Goal: Task Accomplishment & Management: Use online tool/utility

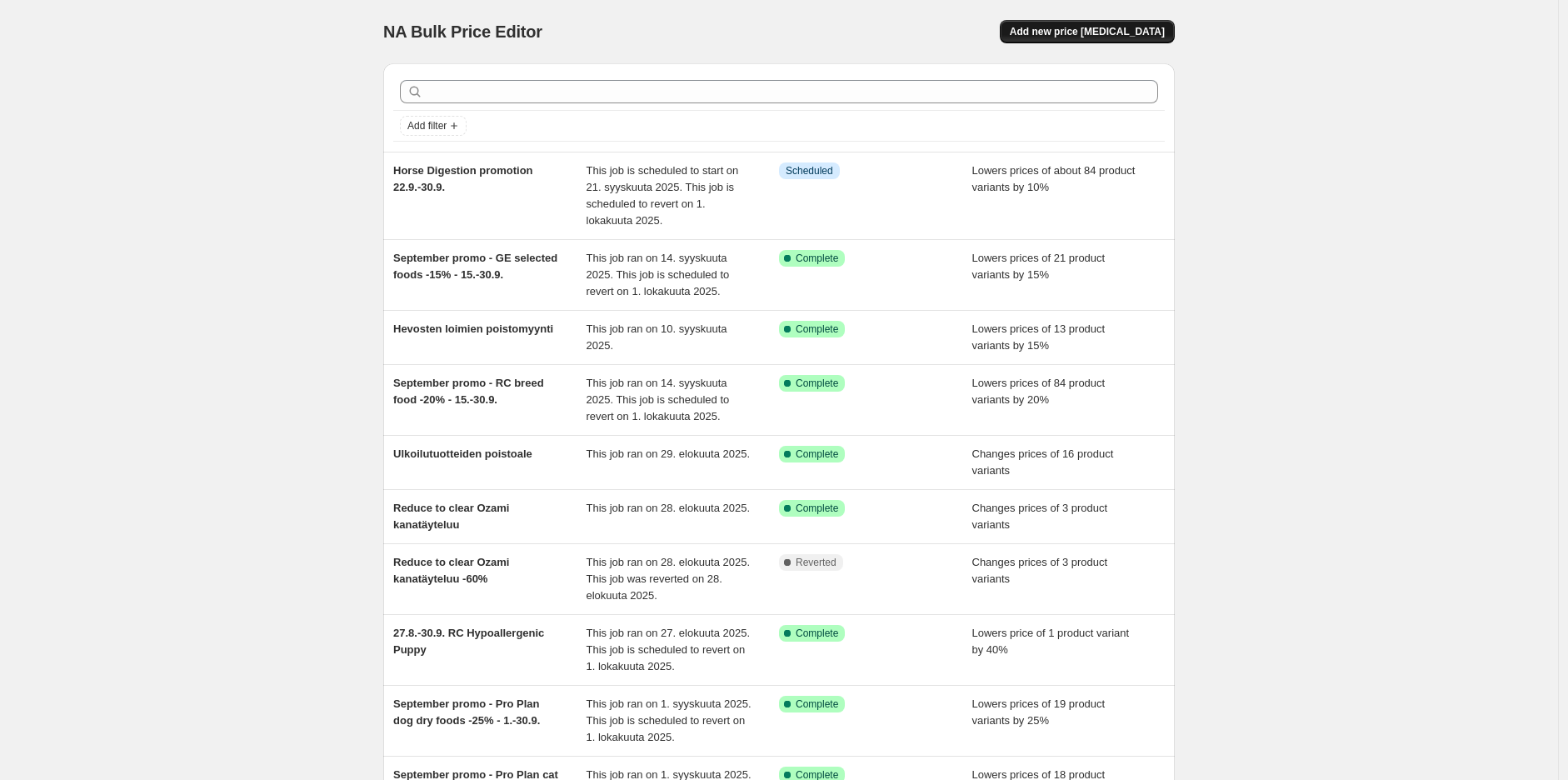
click at [1128, 30] on span "Add new price [MEDICAL_DATA]" at bounding box center [1087, 32] width 155 height 13
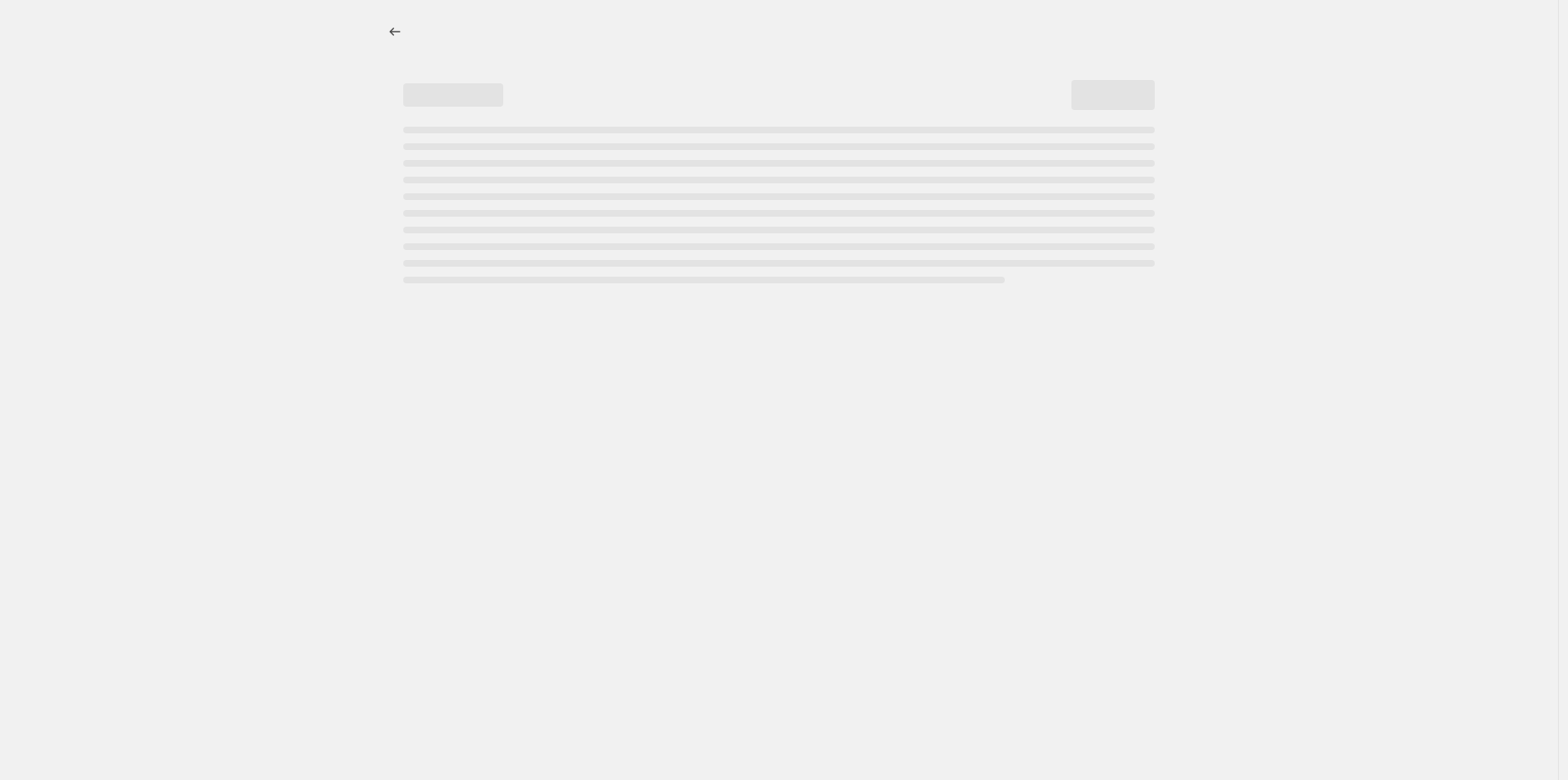
select select "percentage"
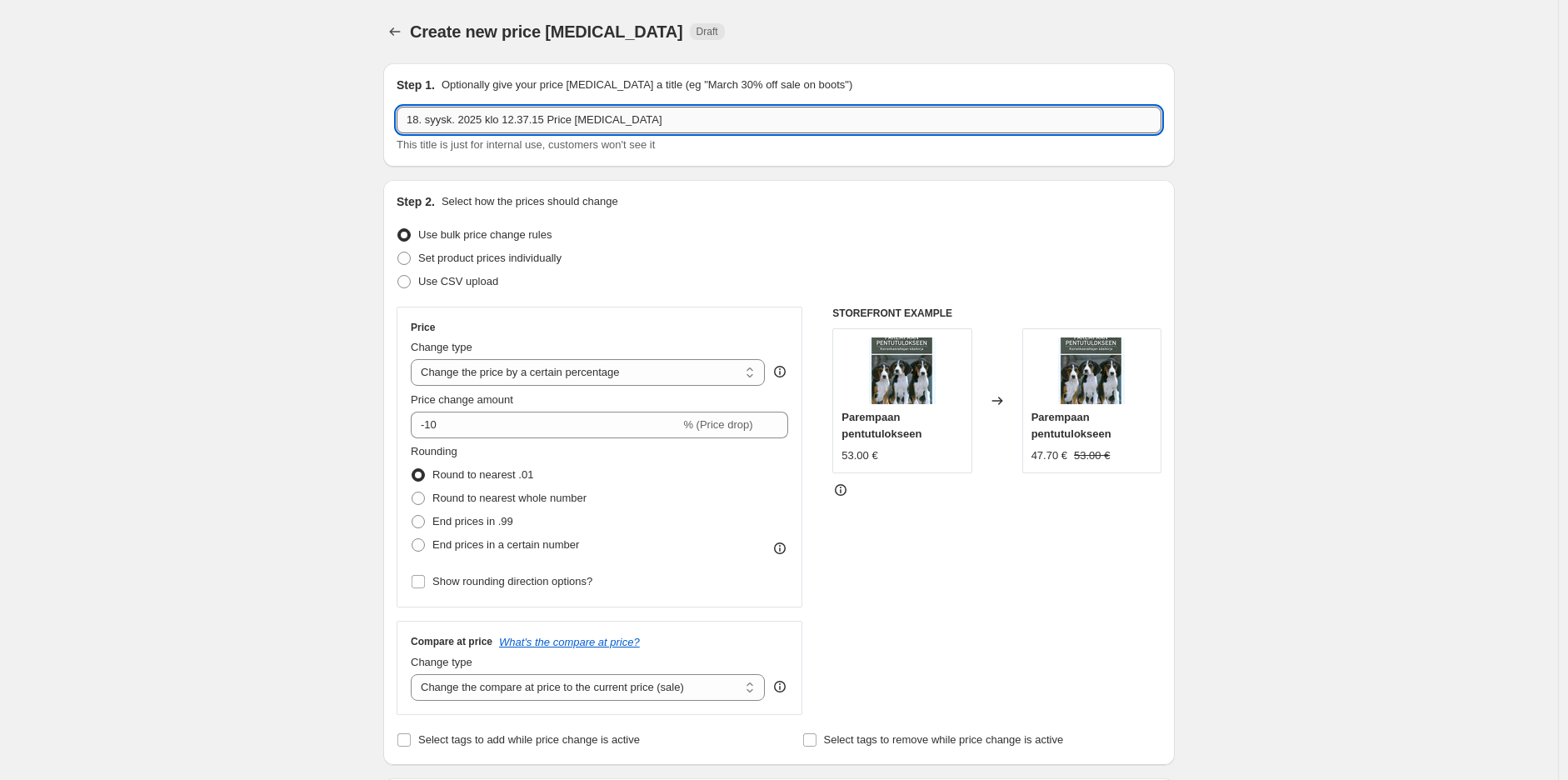
click at [680, 125] on input "18. syysk. 2025 klo 12.37.15 Price [MEDICAL_DATA]" at bounding box center [778, 120] width 765 height 27
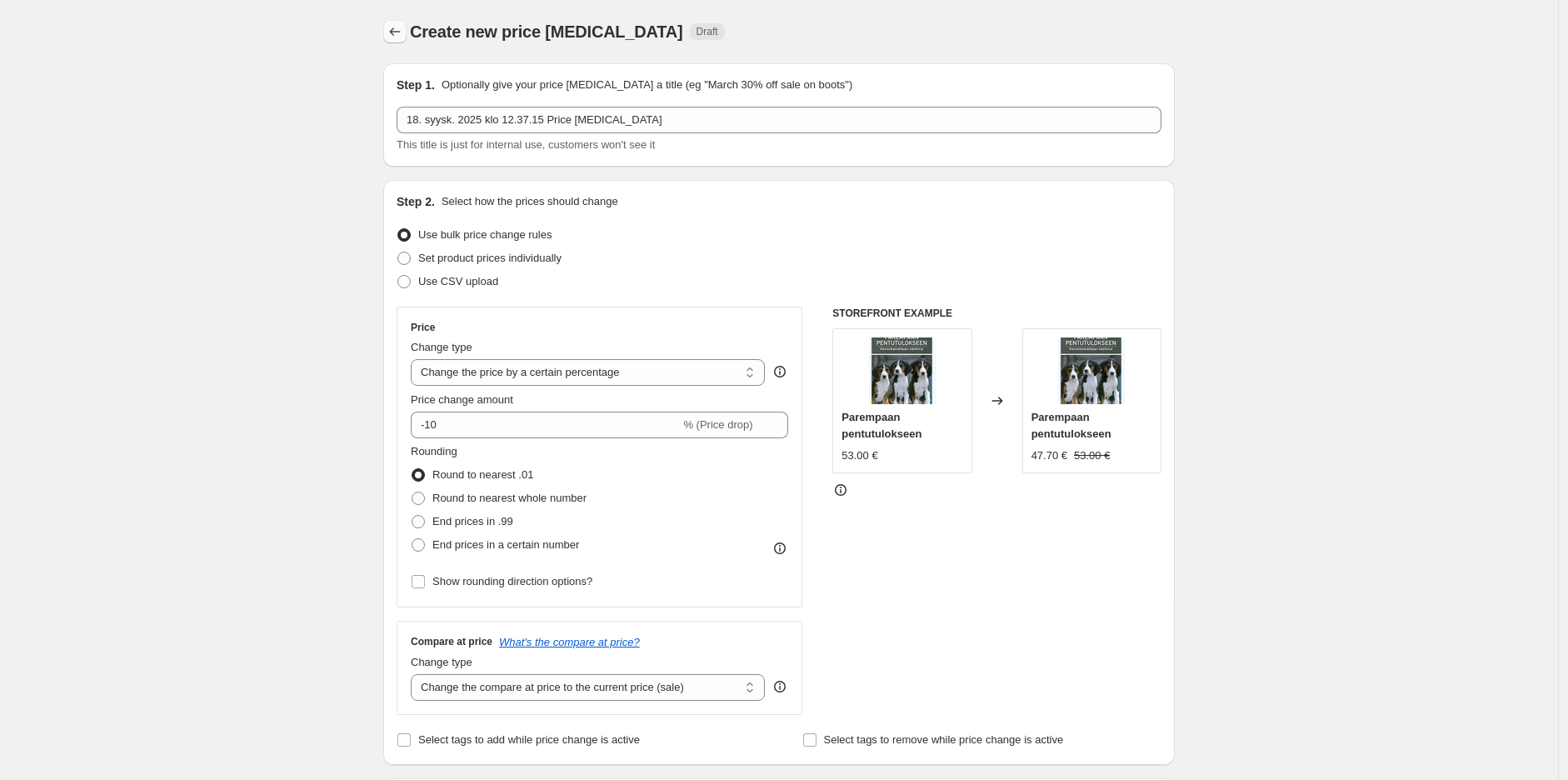
click at [403, 33] on icon "Price change jobs" at bounding box center [394, 31] width 16 height 16
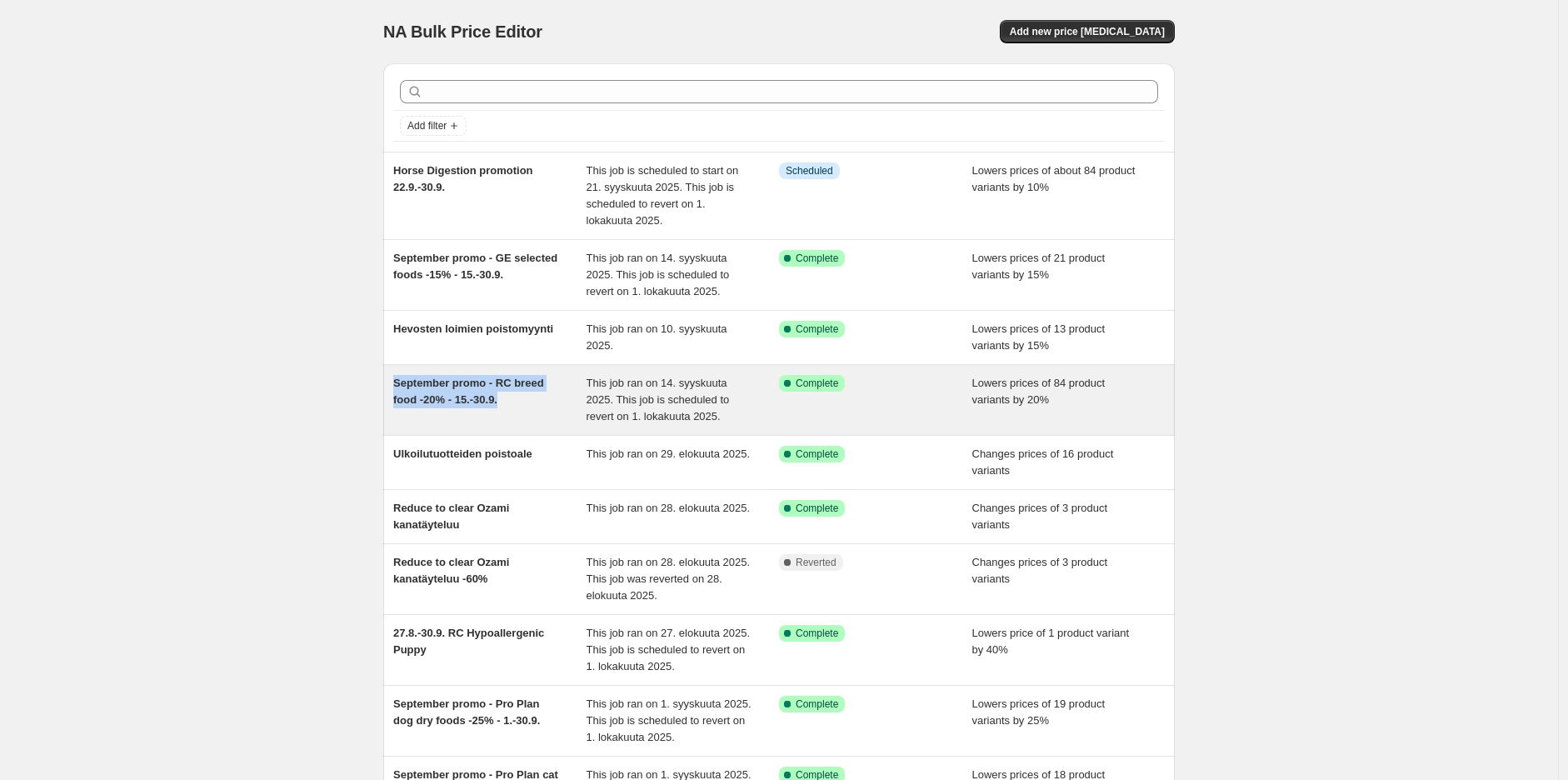
drag, startPoint x: 541, startPoint y: 404, endPoint x: 401, endPoint y: 389, distance: 140.8
click at [401, 389] on div "September promo - RC breed food -20% - 15.-30.9." at bounding box center [490, 400] width 193 height 50
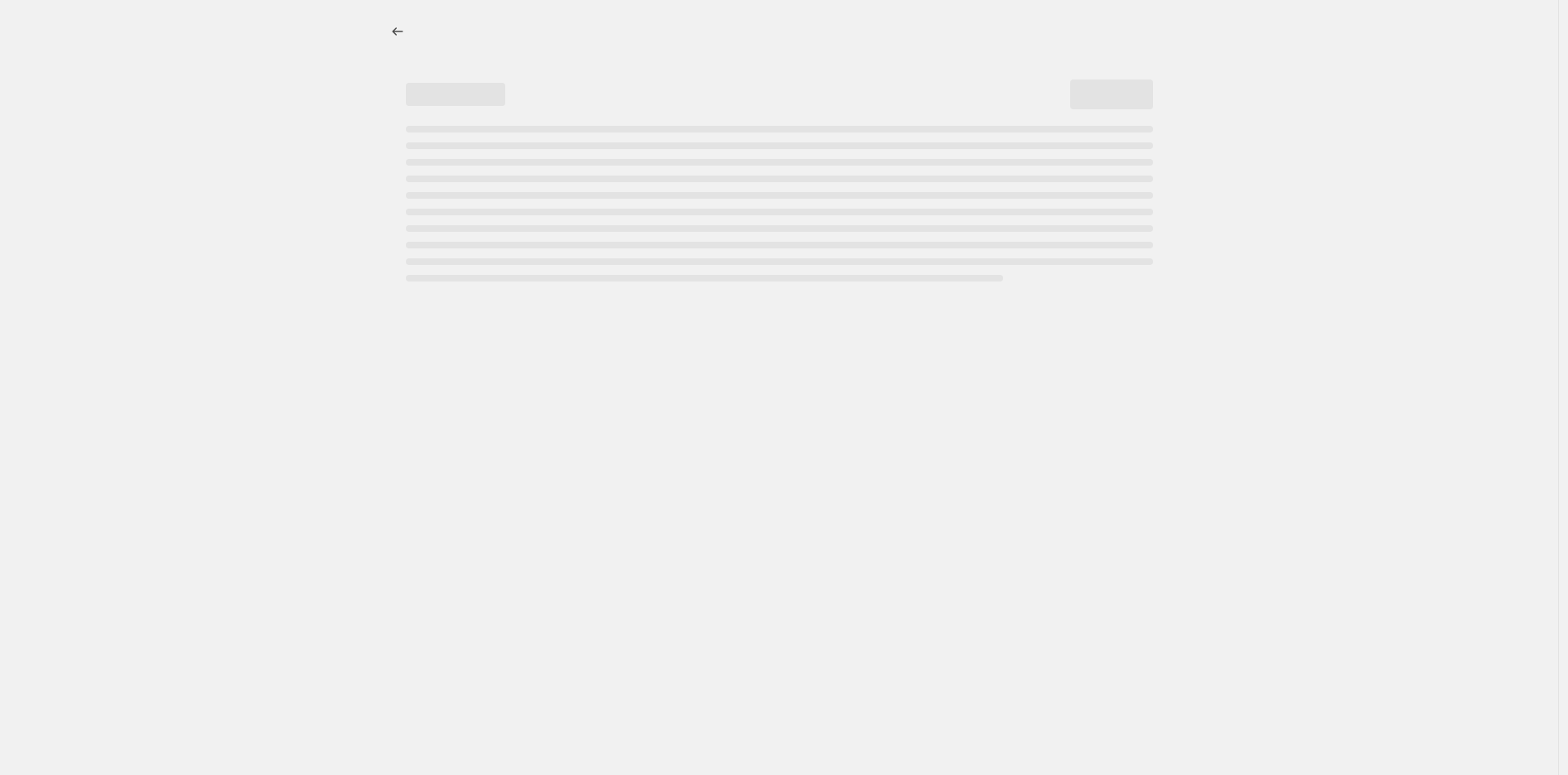
select select "percentage"
select select "collection"
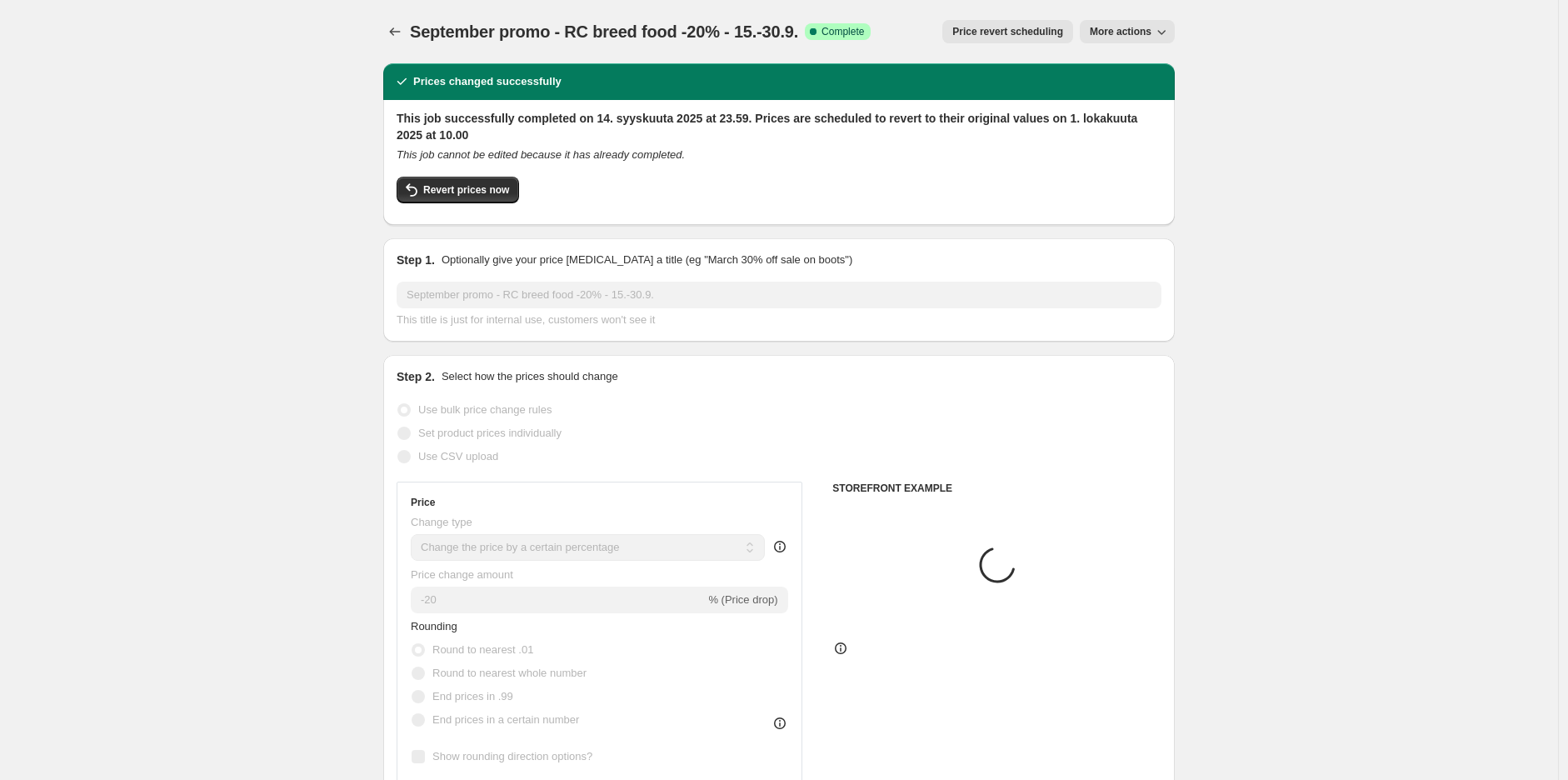
click at [637, 40] on span "September promo - RC breed food -20% - 15.-30.9." at bounding box center [604, 32] width 389 height 18
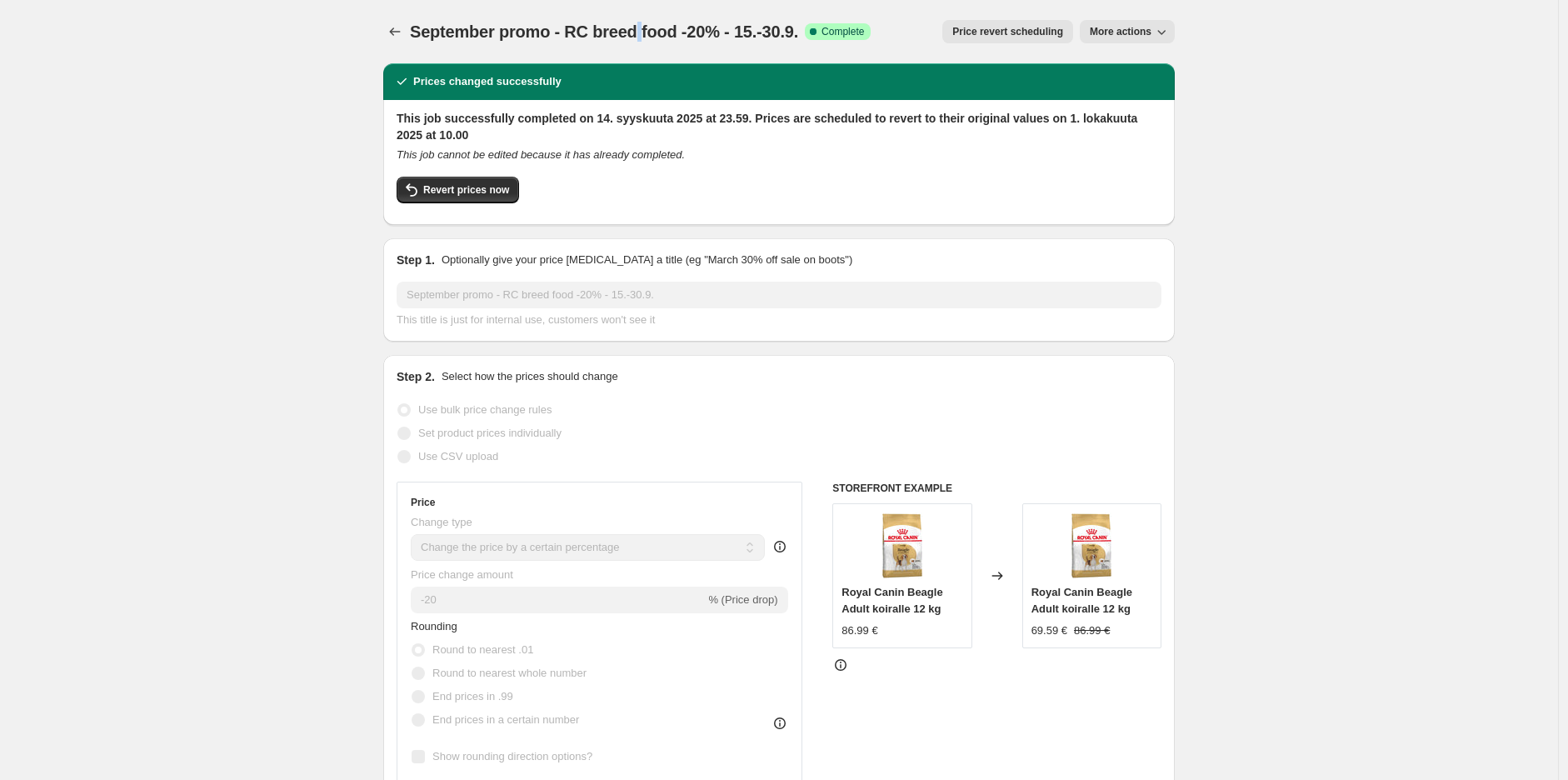
click at [637, 40] on span "September promo - RC breed food -20% - 15.-30.9." at bounding box center [604, 32] width 389 height 18
click at [389, 32] on button "Price change jobs" at bounding box center [394, 32] width 23 height 23
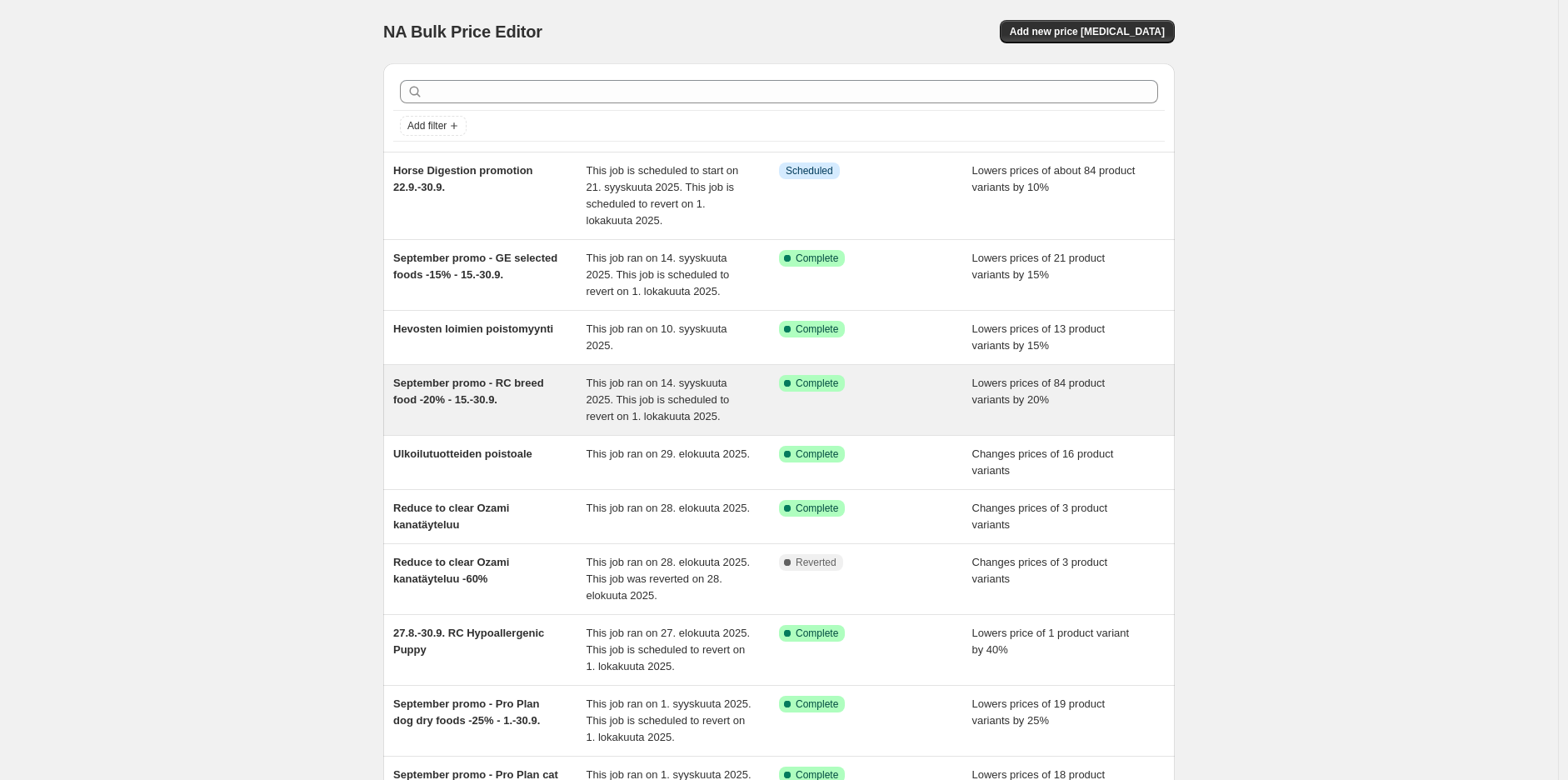
click at [505, 390] on span "September promo - RC breed food -20% - 15.-30.9." at bounding box center [469, 390] width 151 height 30
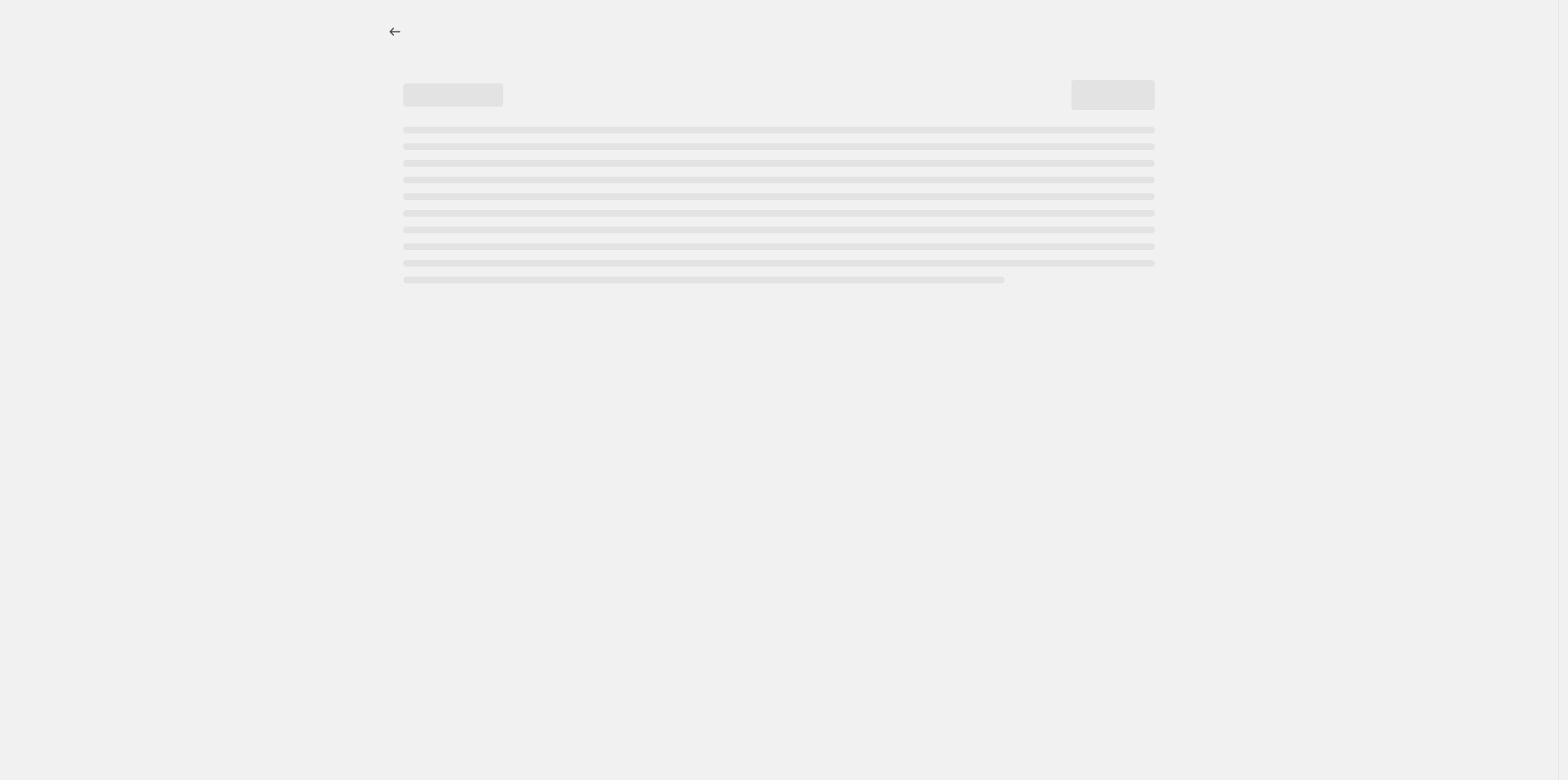
select select "percentage"
select select "collection"
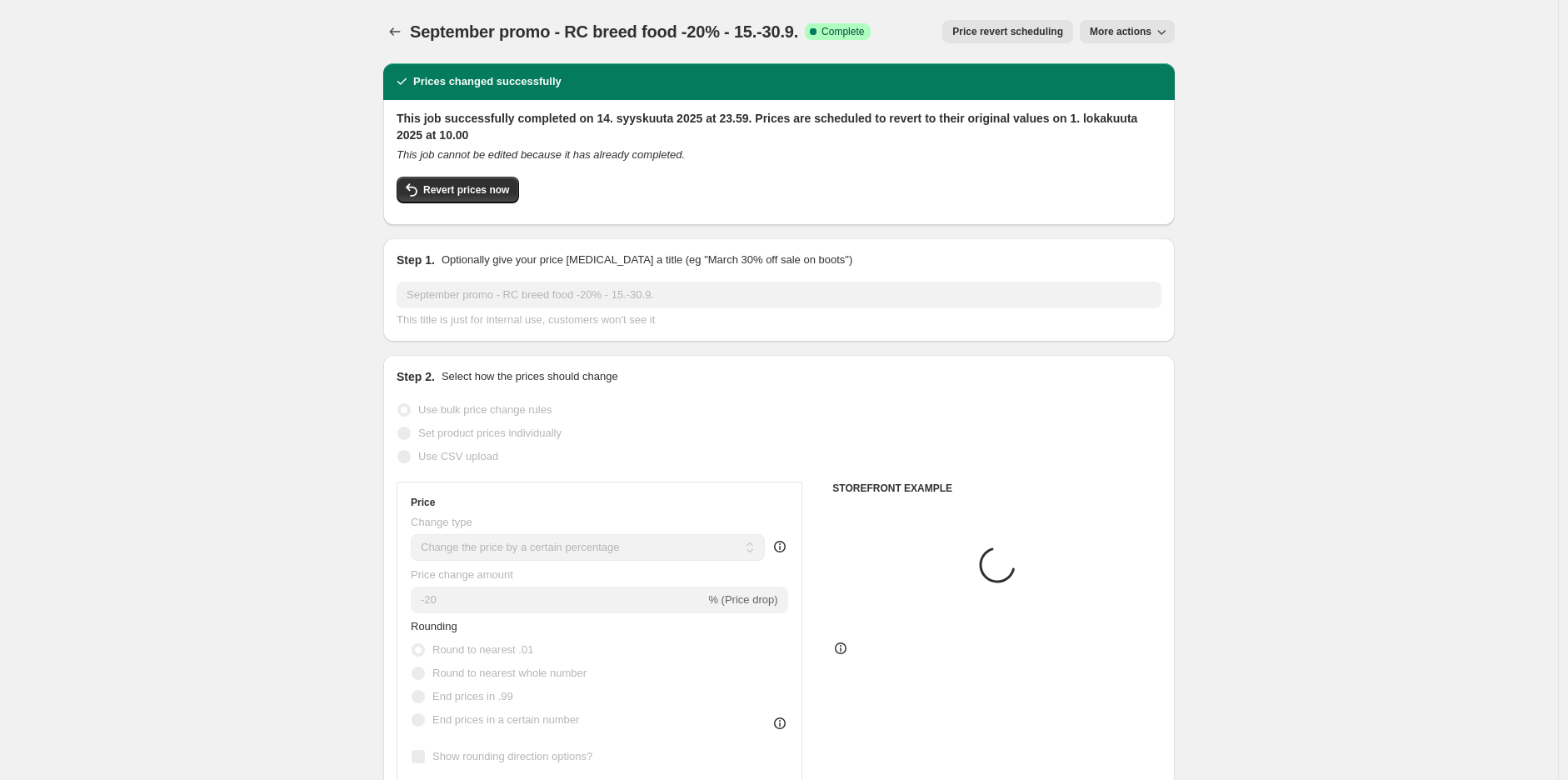
click at [606, 41] on span "September promo - RC breed food -20% - 15.-30.9." at bounding box center [604, 32] width 389 height 18
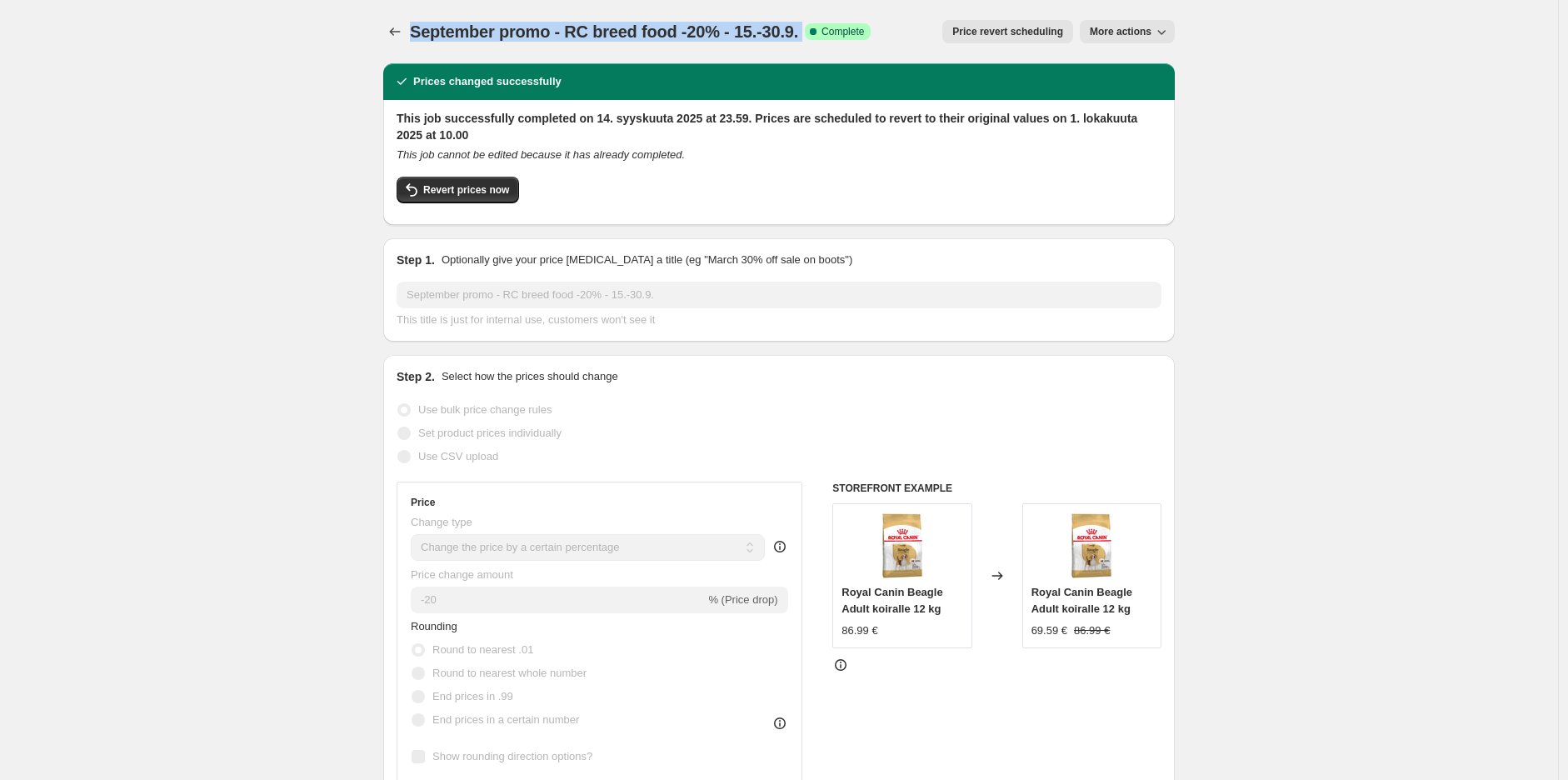
copy span "September promo - RC breed food -20% - 15.-30.9."
click at [392, 27] on icon "Price change jobs" at bounding box center [394, 31] width 16 height 16
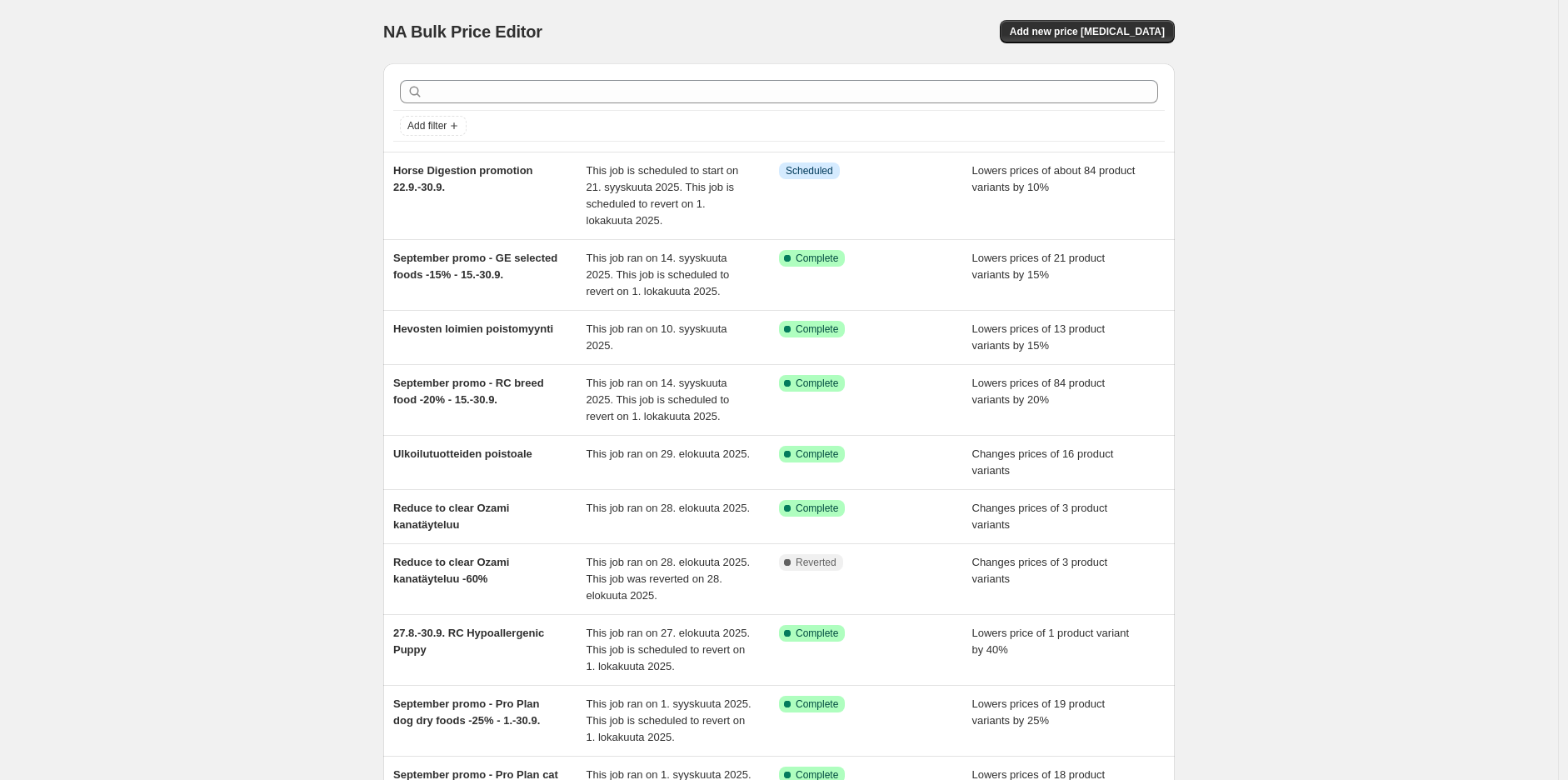
click at [1036, 32] on div "Add new price [MEDICAL_DATA]" at bounding box center [976, 32] width 397 height 23
click at [1061, 32] on span "Add new price [MEDICAL_DATA]" at bounding box center [1087, 32] width 155 height 13
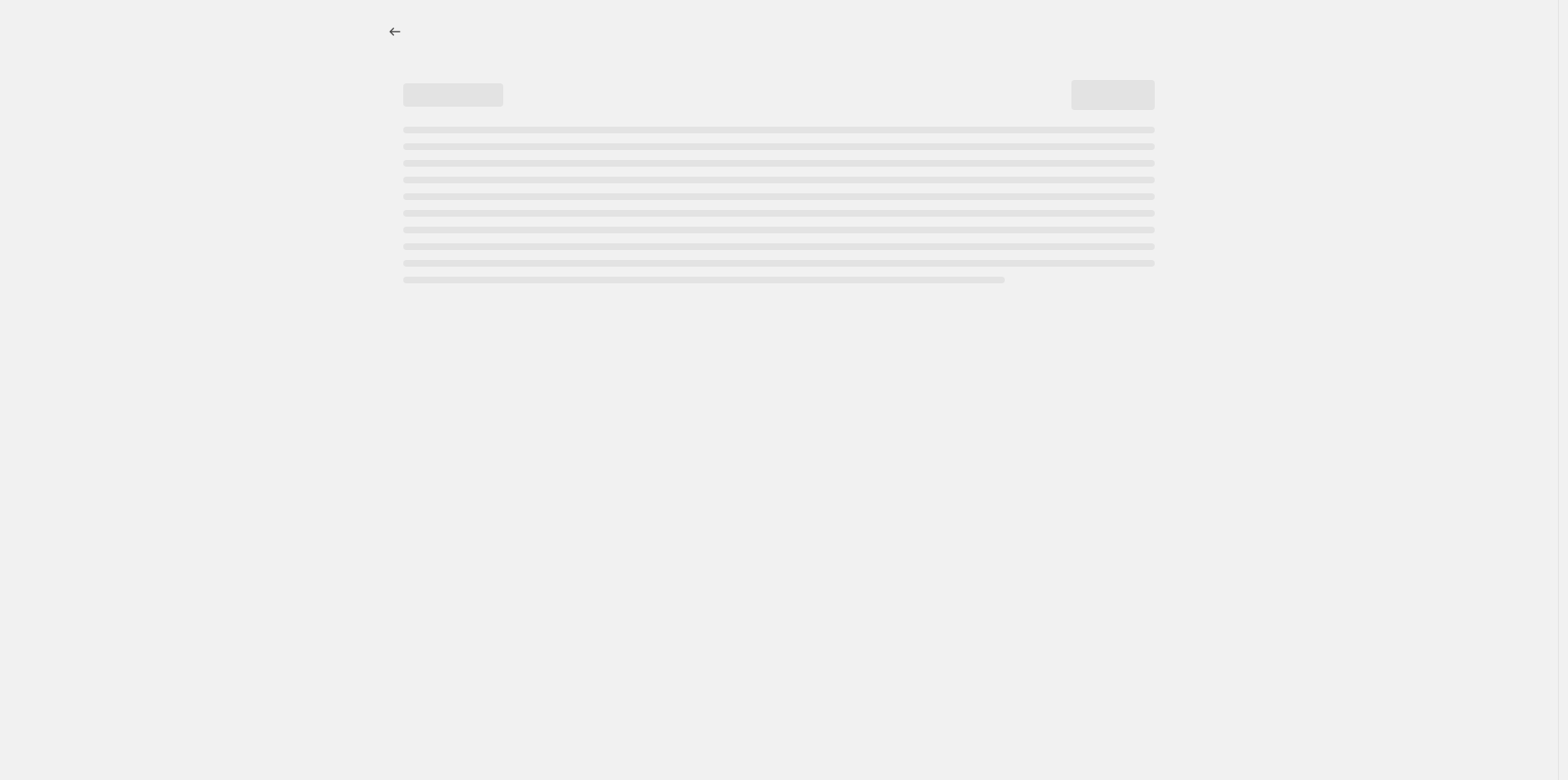
select select "percentage"
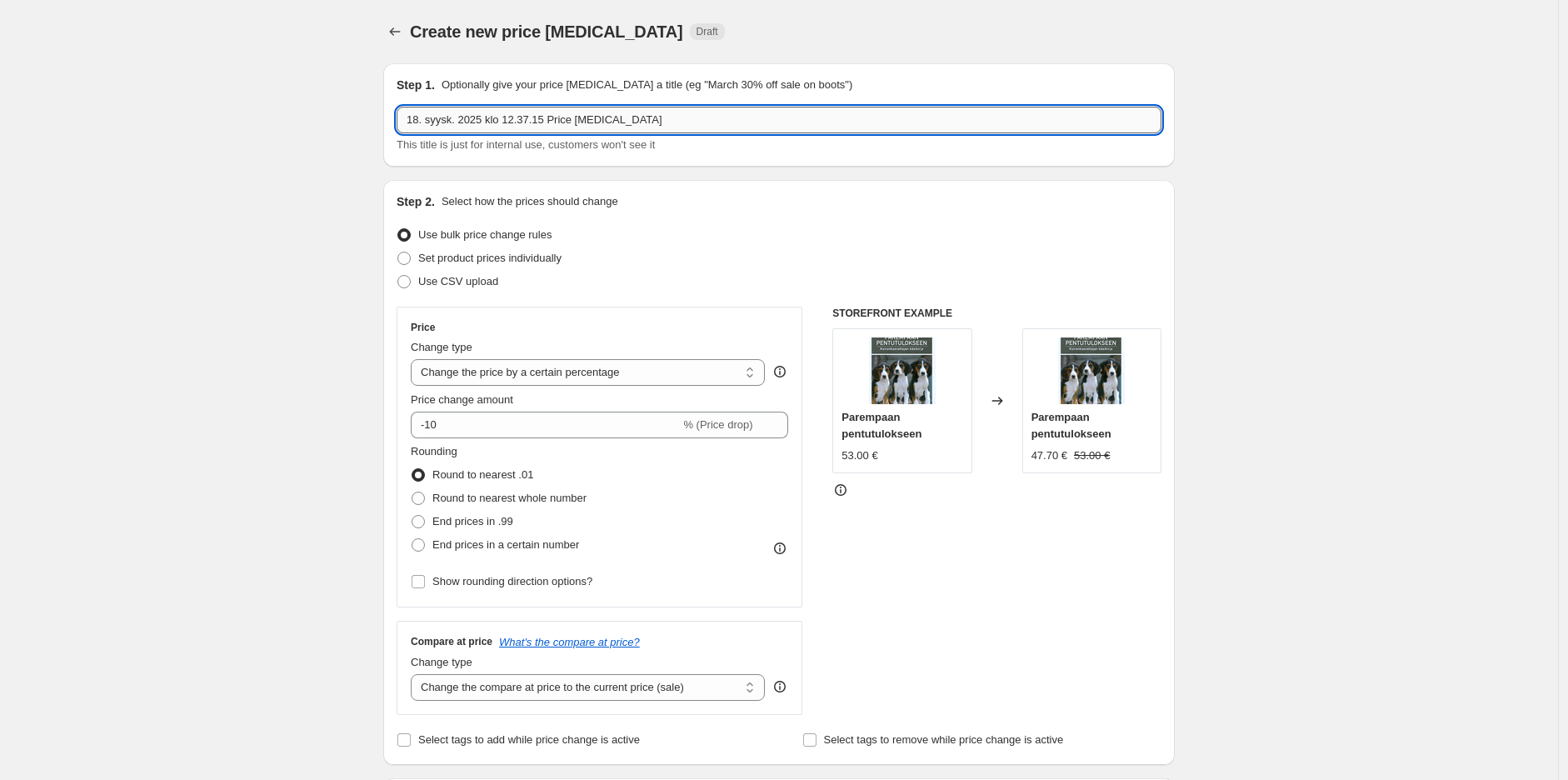
click at [676, 120] on input "18. syysk. 2025 klo 12.37.15 Price [MEDICAL_DATA]" at bounding box center [778, 120] width 765 height 27
paste input "September promo - RC breed food -20% - 15.-30.9."
click at [445, 121] on input "September promo - RC breed food -20% - 15.-30.9." at bounding box center [778, 120] width 765 height 27
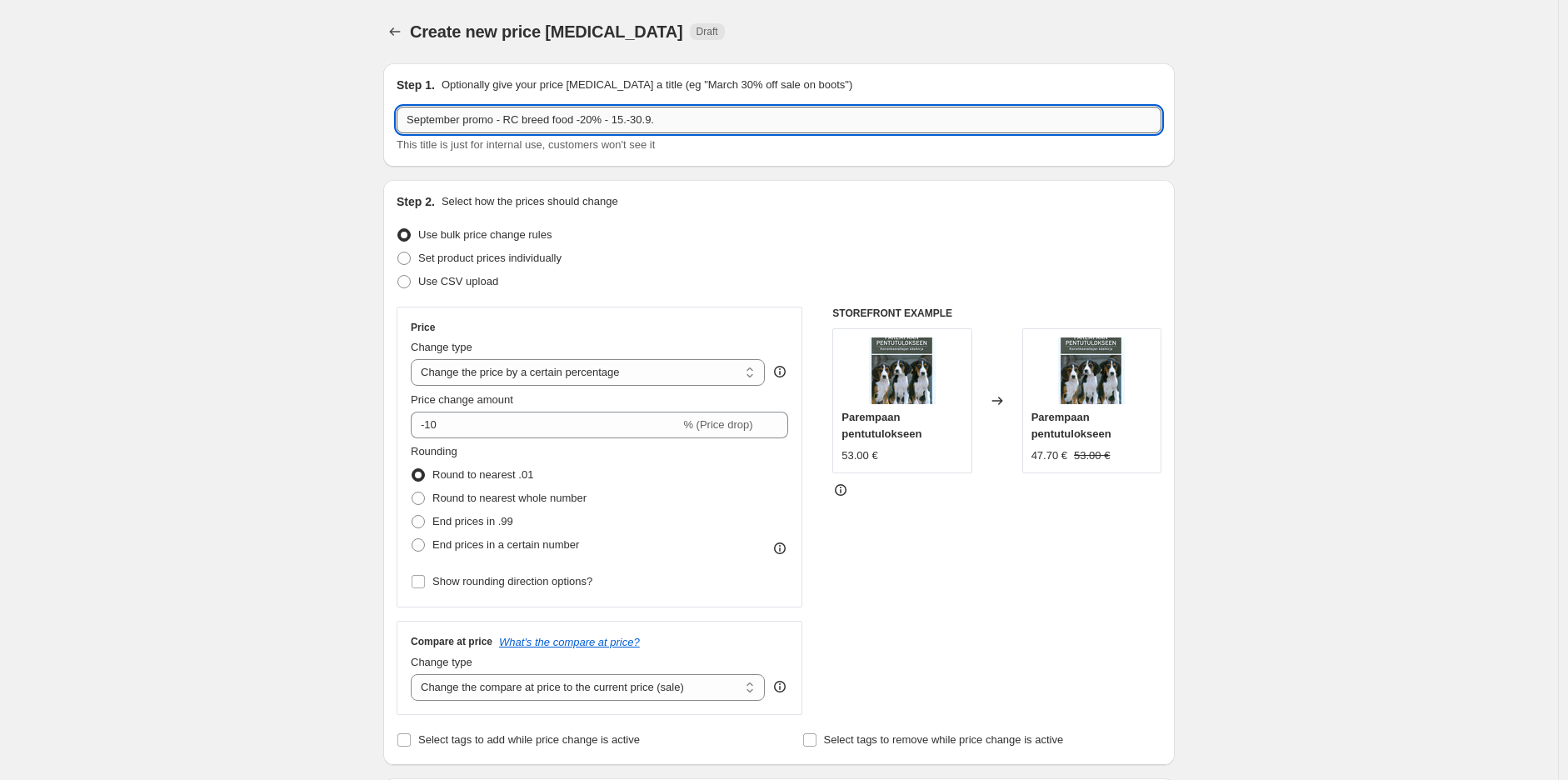
click at [445, 121] on input "September promo - RC breed food -20% - 15.-30.9." at bounding box center [778, 120] width 765 height 27
type input "October promo - RC ageing food - 1.-31.10."
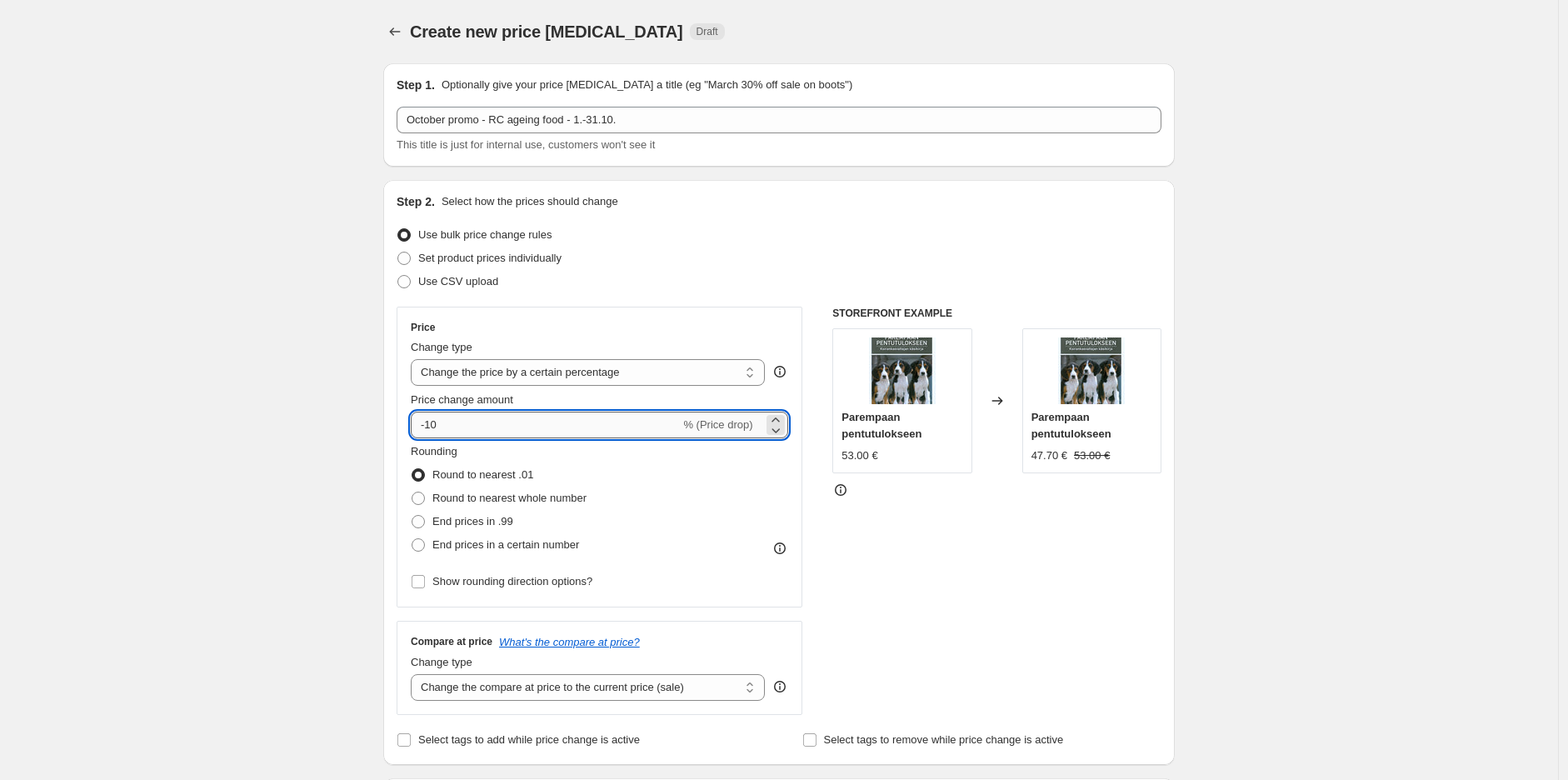
click at [496, 434] on input "-10" at bounding box center [545, 425] width 269 height 27
click at [493, 434] on input "-10" at bounding box center [545, 425] width 269 height 27
type input "-1"
type input "-20"
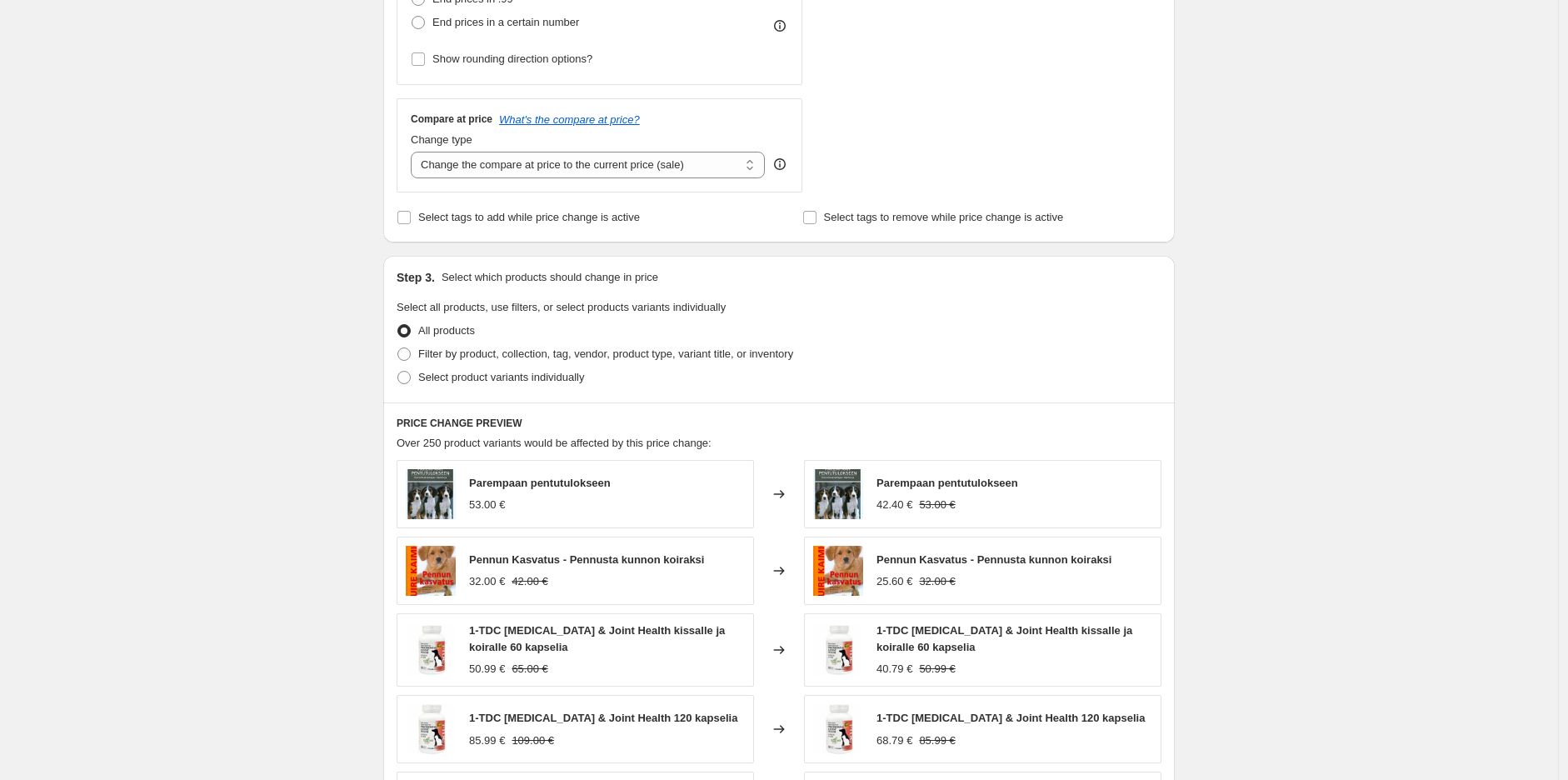
scroll to position [555, 0]
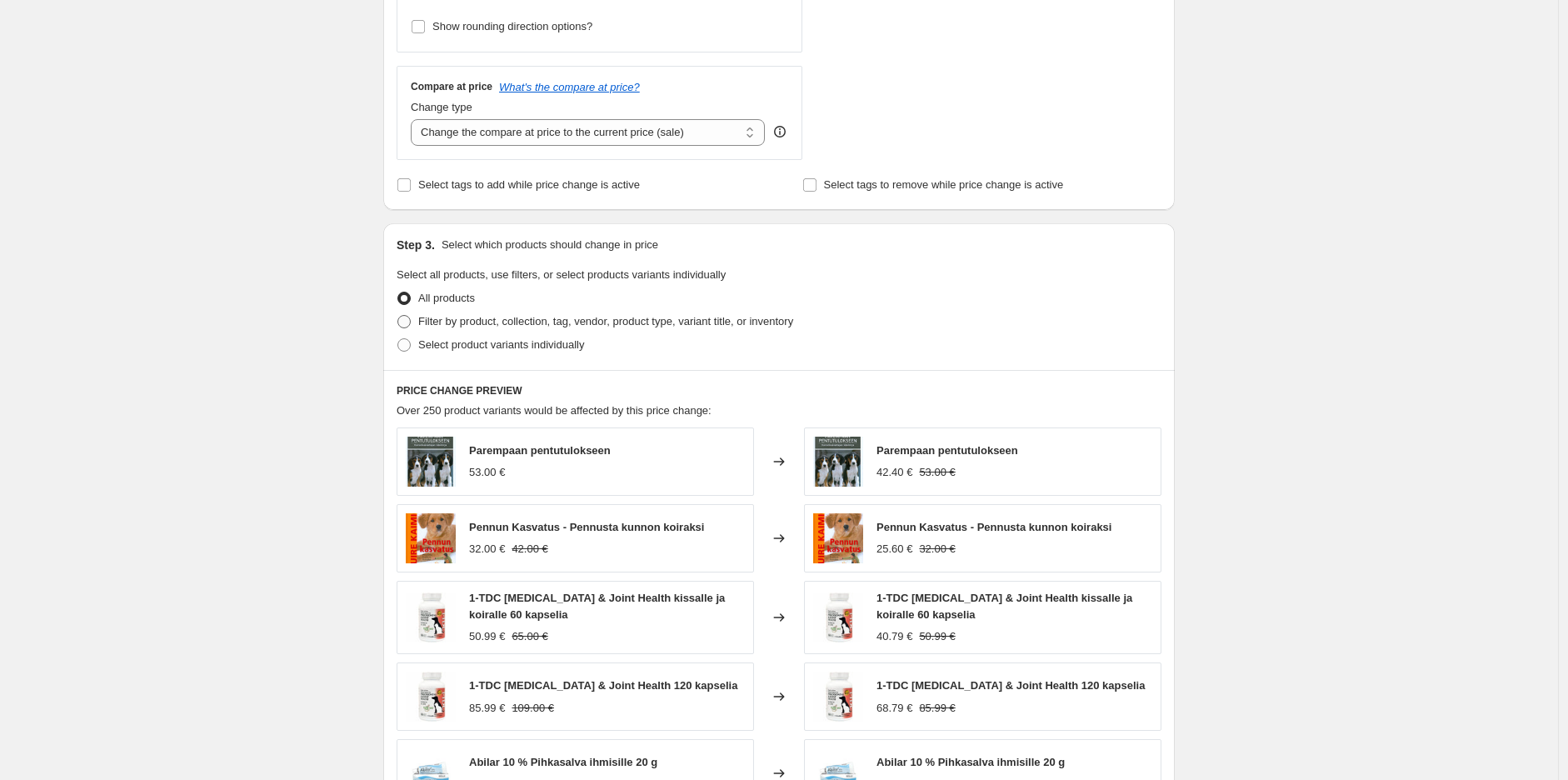
click at [540, 318] on span "Filter by product, collection, tag, vendor, product type, variant title, or inv…" at bounding box center [605, 321] width 375 height 12
click at [398, 316] on input "Filter by product, collection, tag, vendor, product type, variant title, or inv…" at bounding box center [397, 315] width 1 height 1
radio input "true"
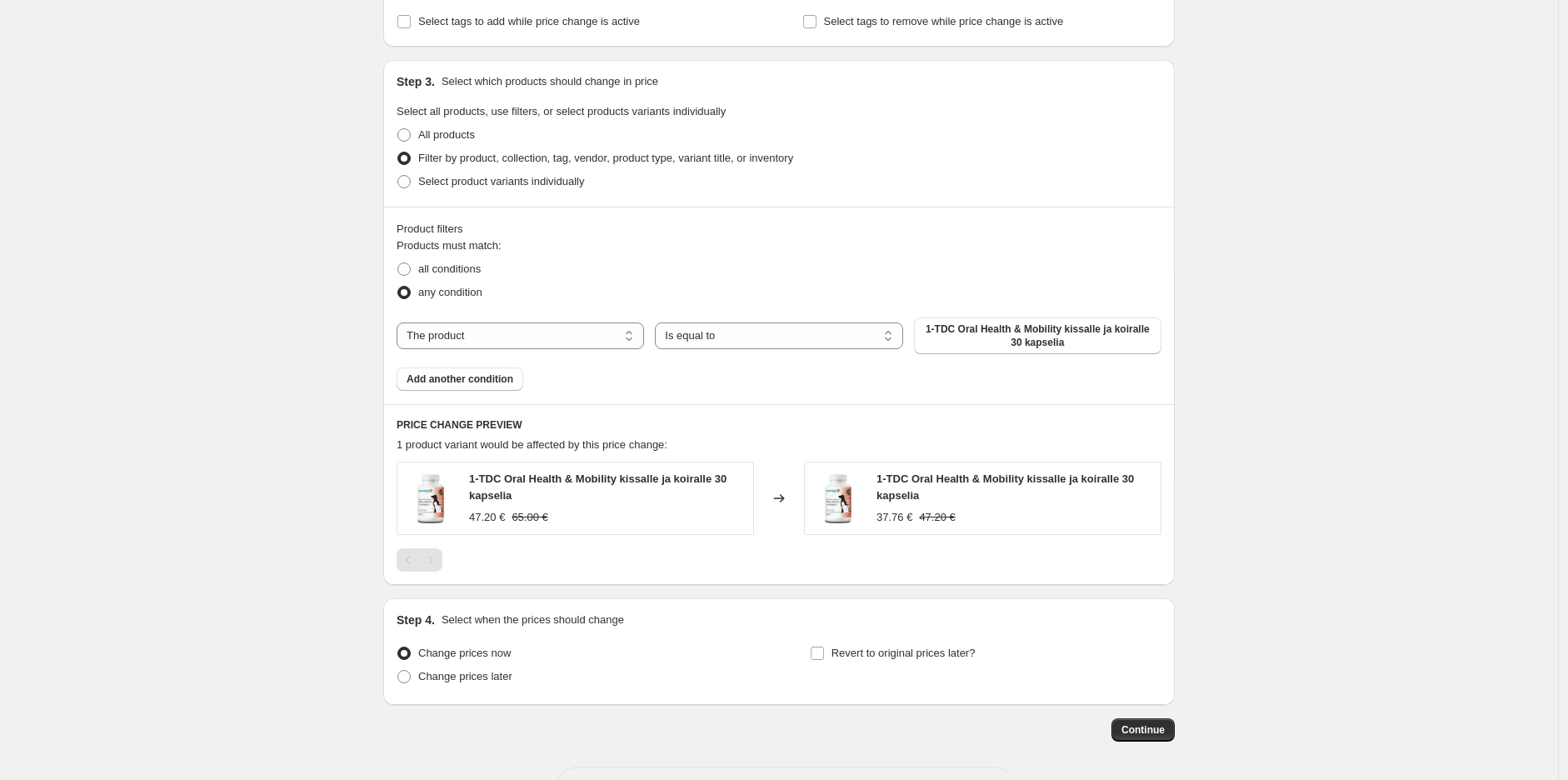
scroll to position [740, 0]
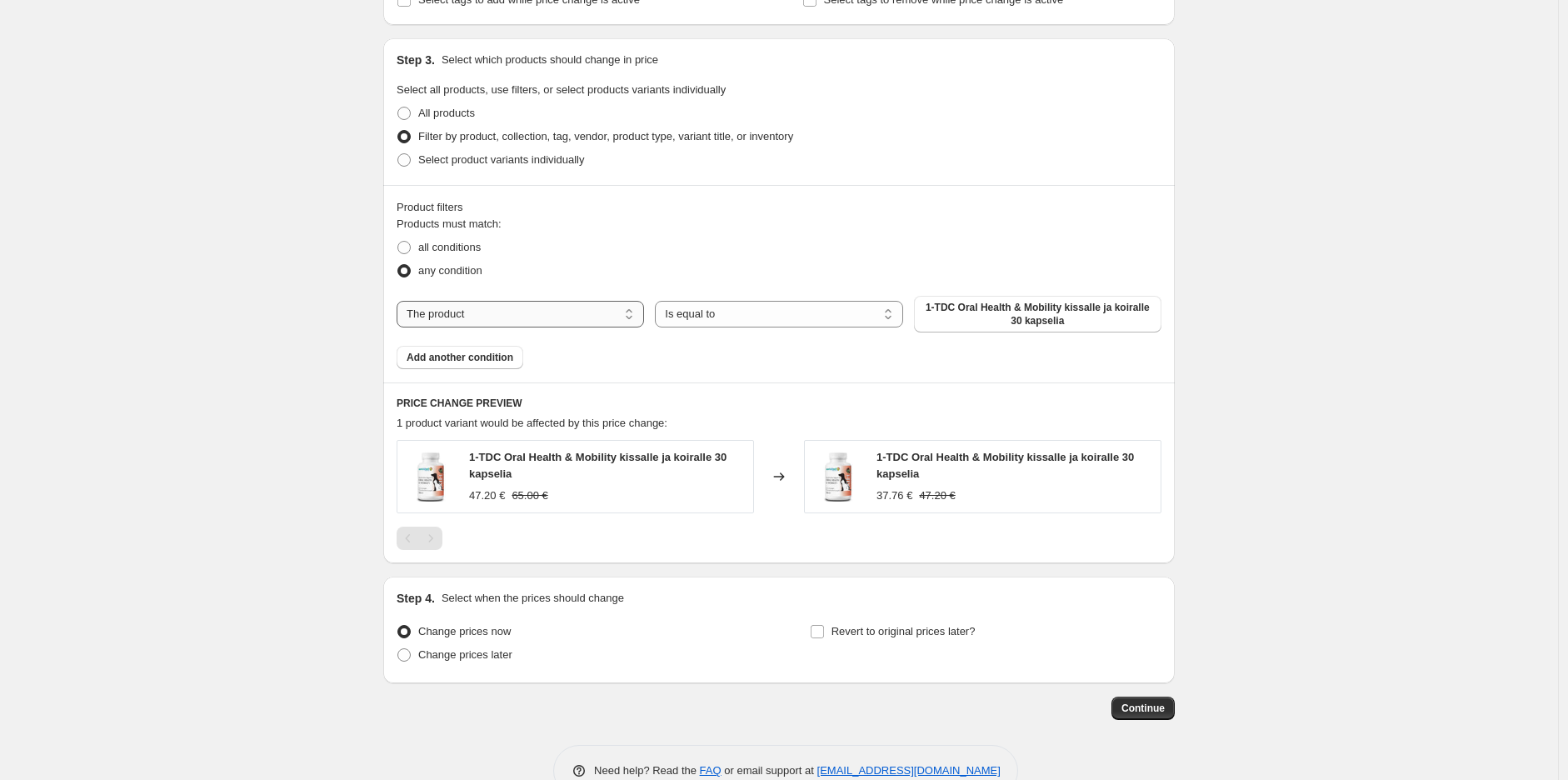
click at [594, 318] on select "The product The product's collection The product's tag The product's vendor The…" at bounding box center [519, 314] width 247 height 27
select select "collection"
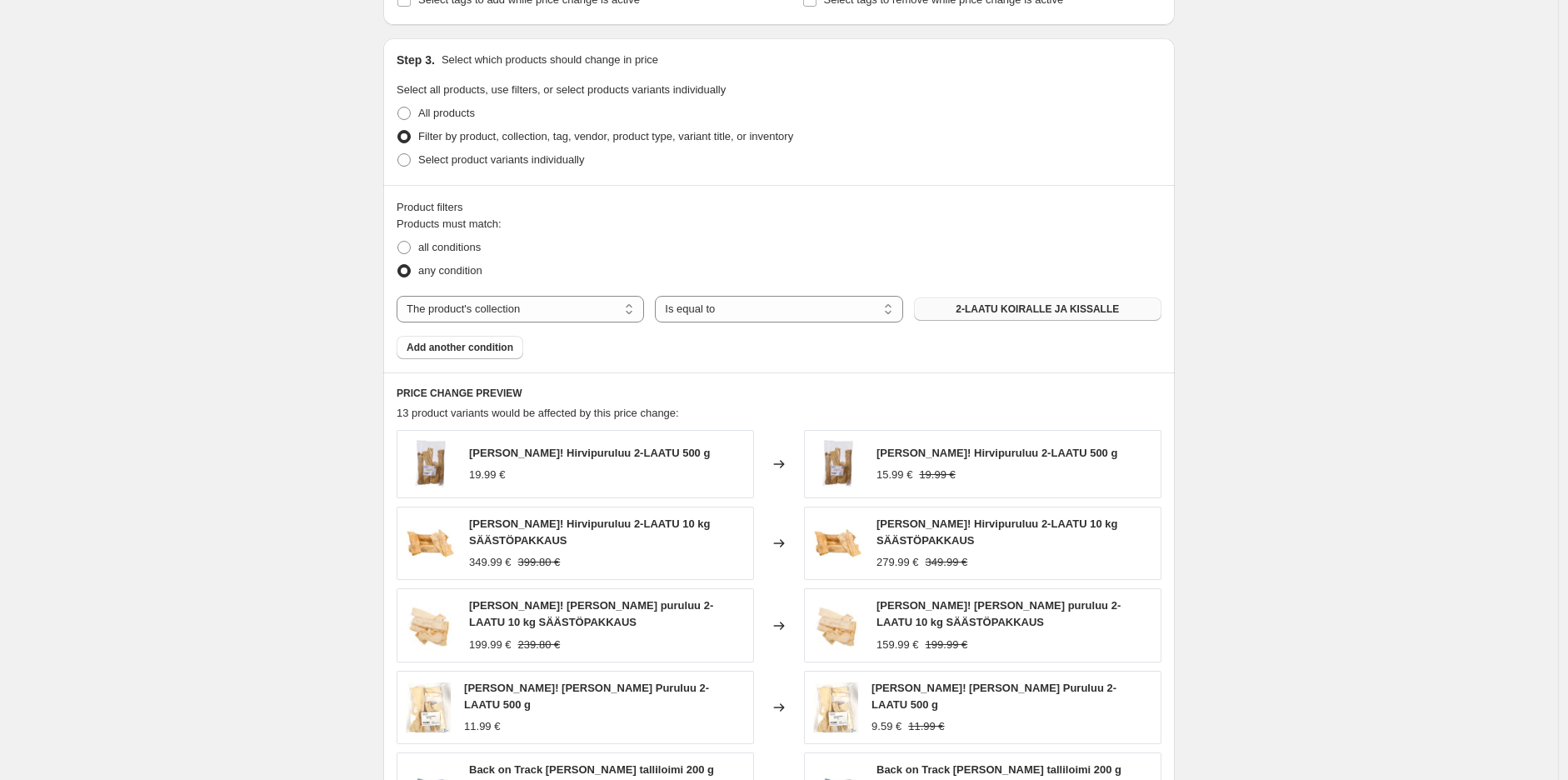
click at [1025, 315] on span "2-LAATU KOIRALLE JA KISSALLE" at bounding box center [1037, 309] width 163 height 13
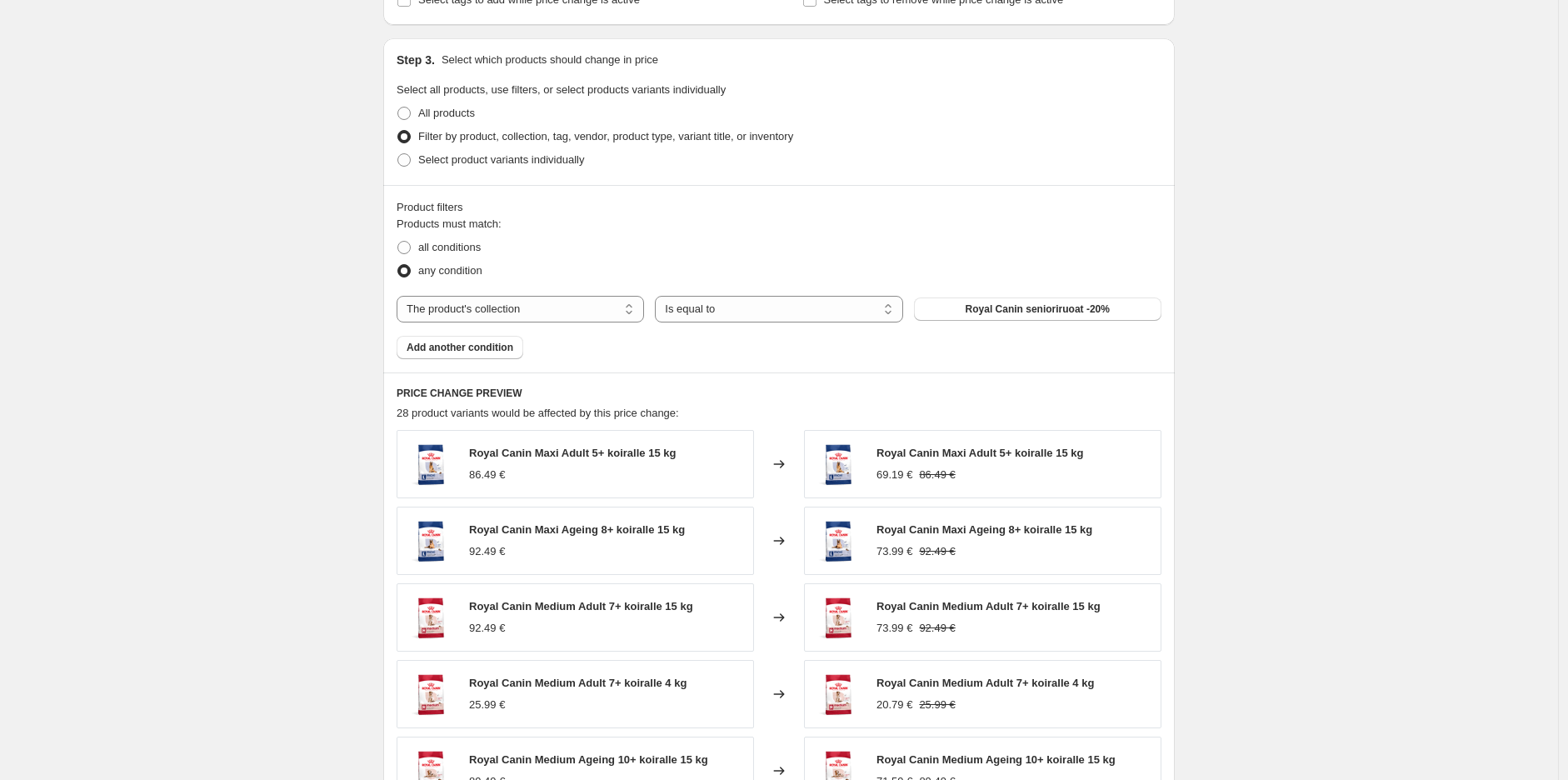
click at [1309, 263] on div "Create new price [MEDICAL_DATA]. This page is ready Create new price [MEDICAL_D…" at bounding box center [778, 186] width 1557 height 1852
click at [1278, 245] on div "Create new price [MEDICAL_DATA]. This page is ready Create new price [MEDICAL_D…" at bounding box center [778, 186] width 1557 height 1852
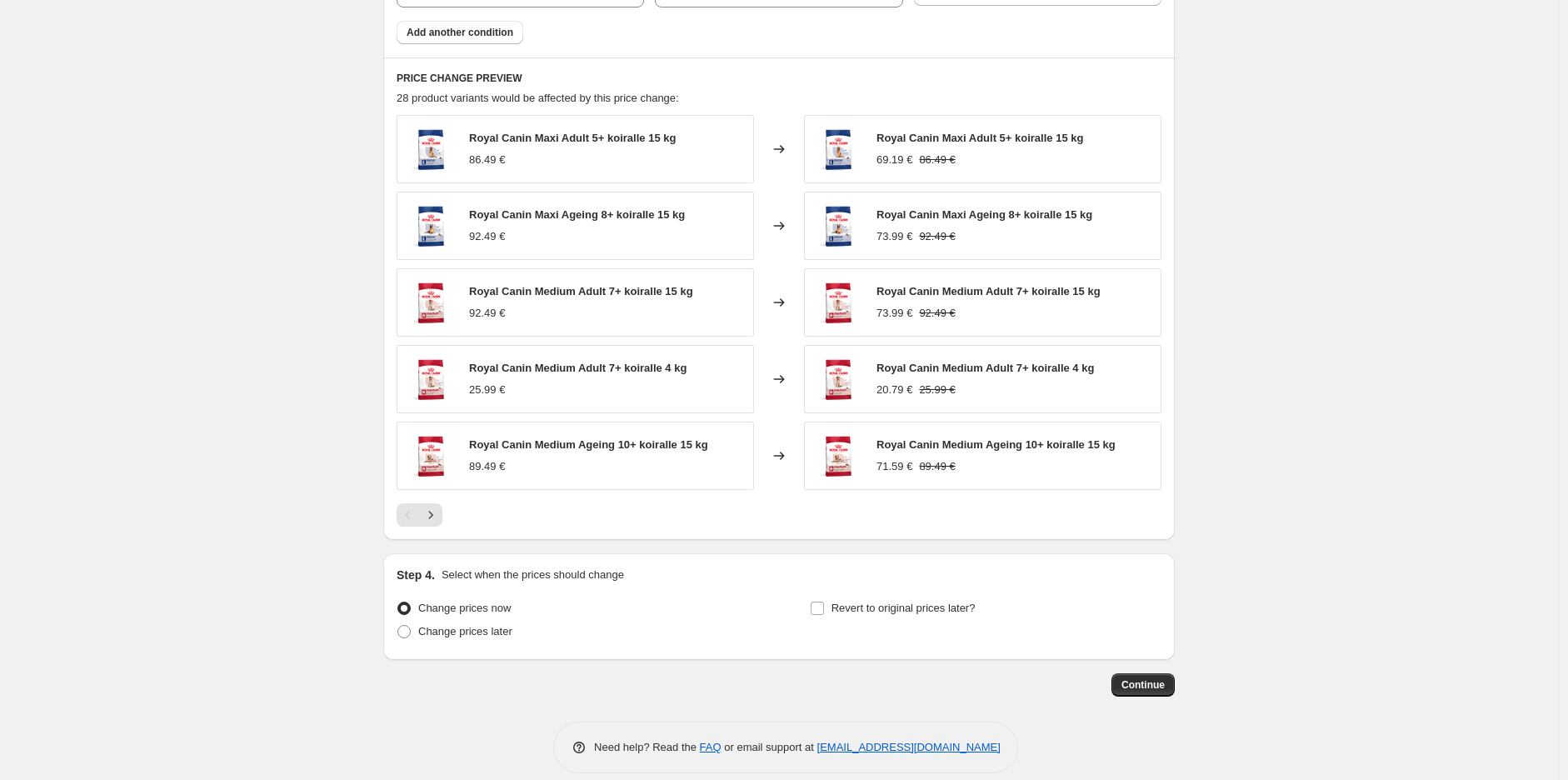
scroll to position [1074, 0]
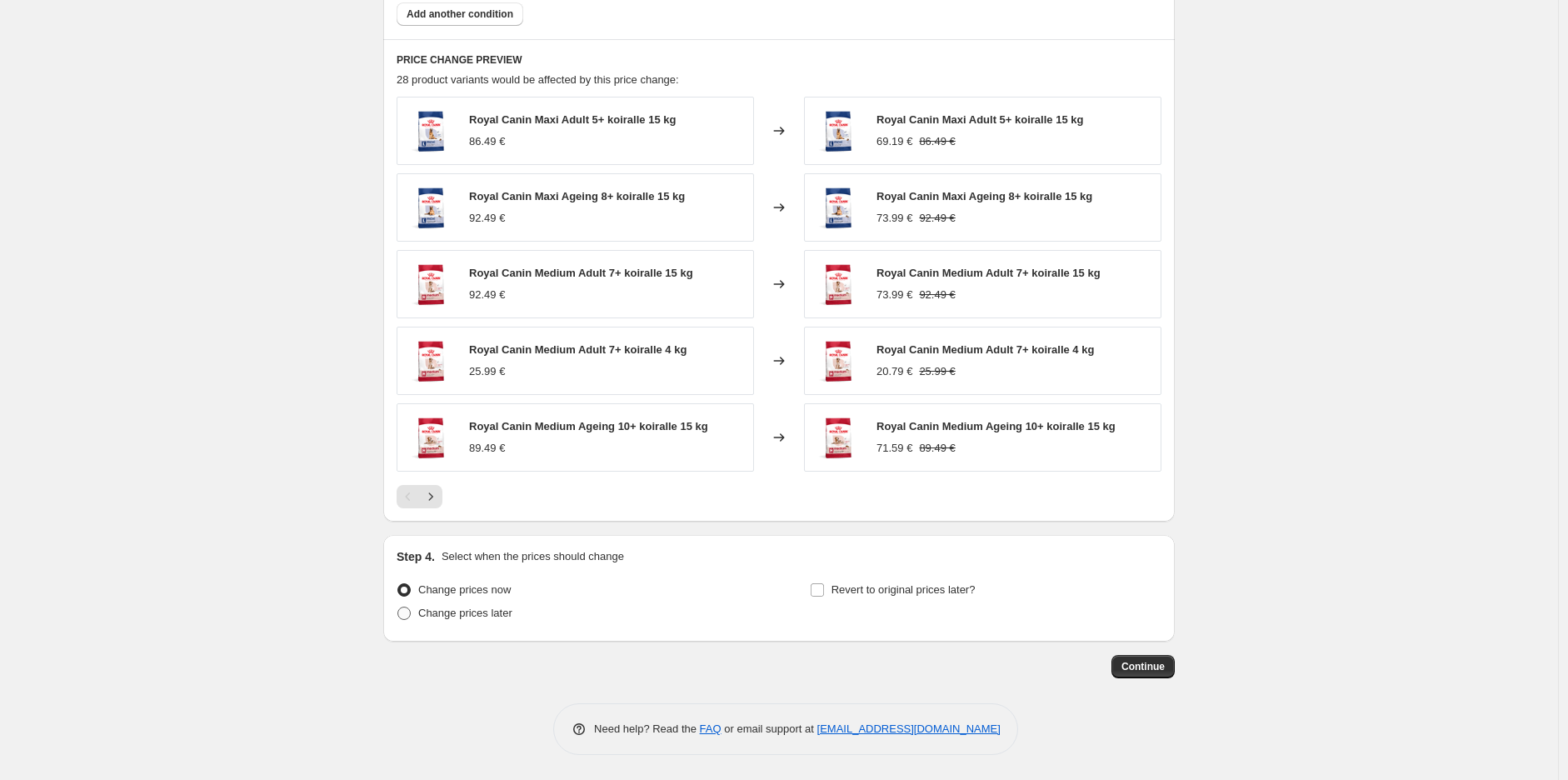
click at [490, 613] on span "Change prices later" at bounding box center [465, 612] width 95 height 12
click at [398, 607] on input "Change prices later" at bounding box center [397, 606] width 1 height 1
radio input "true"
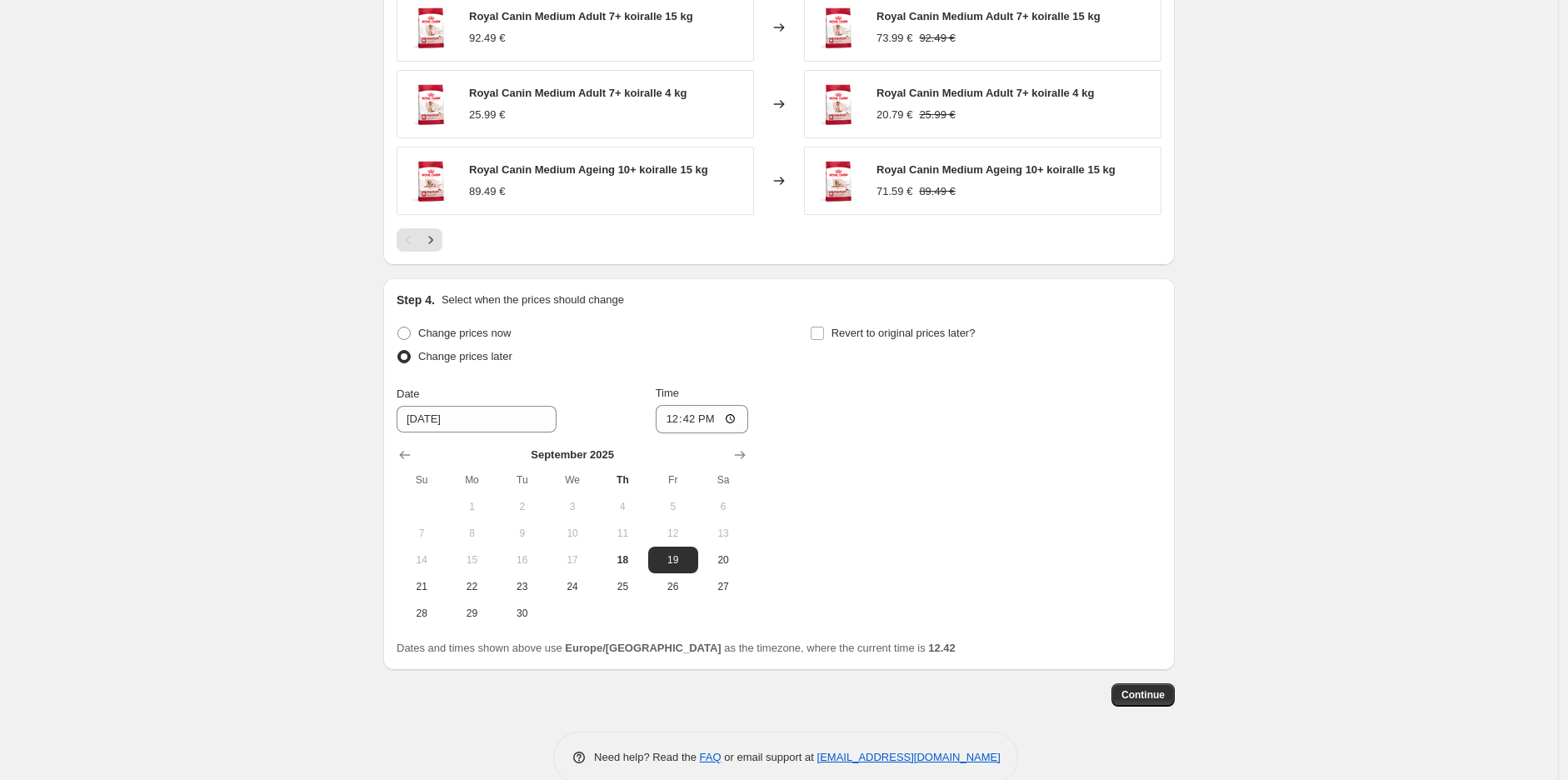
scroll to position [1360, 0]
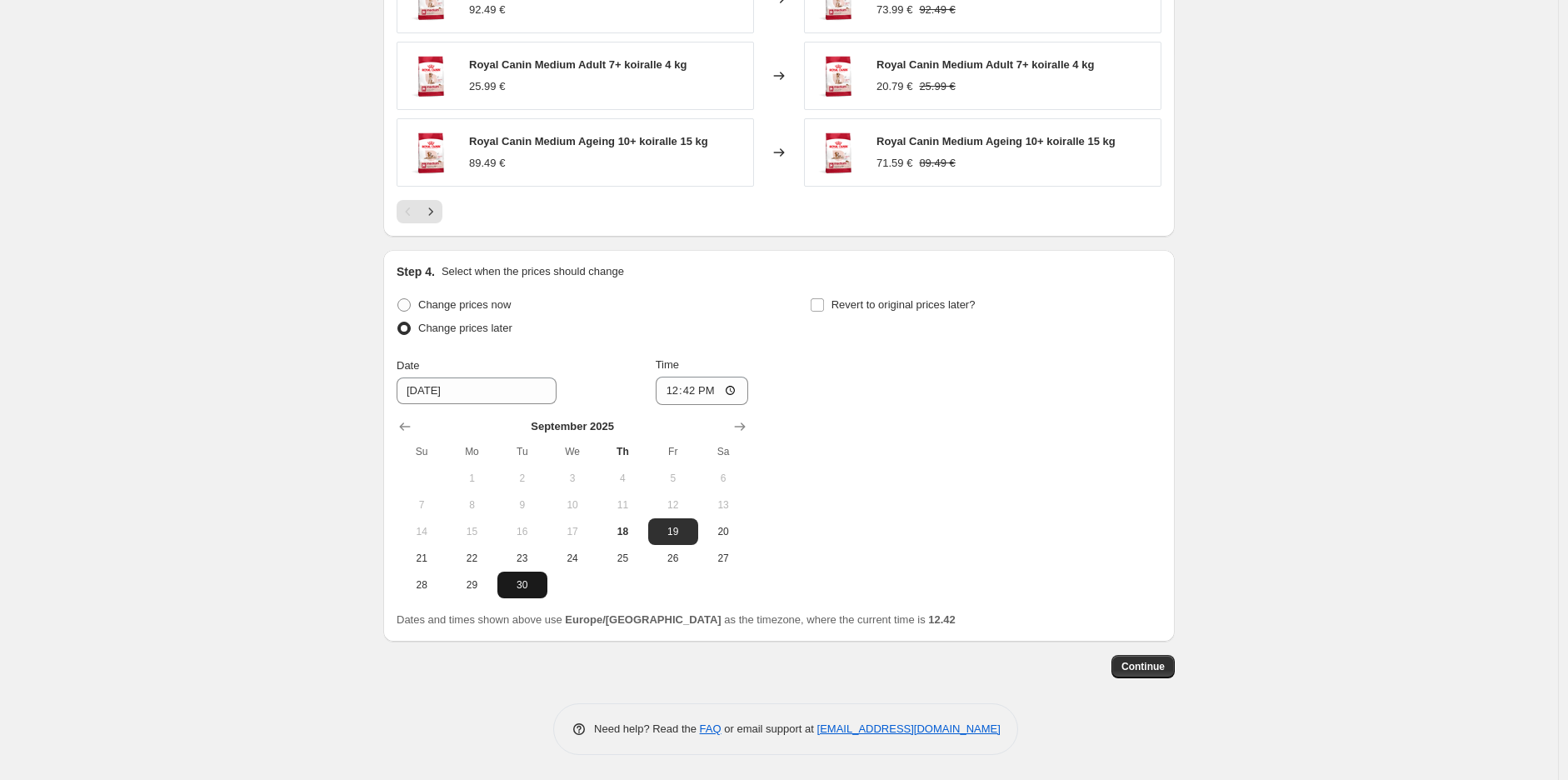
click at [536, 590] on span "30" at bounding box center [522, 584] width 36 height 13
type input "[DATE]"
click at [702, 391] on input "12:42" at bounding box center [703, 390] width 94 height 29
type input "23:59"
click at [954, 310] on span "Revert to original prices later?" at bounding box center [903, 304] width 144 height 12
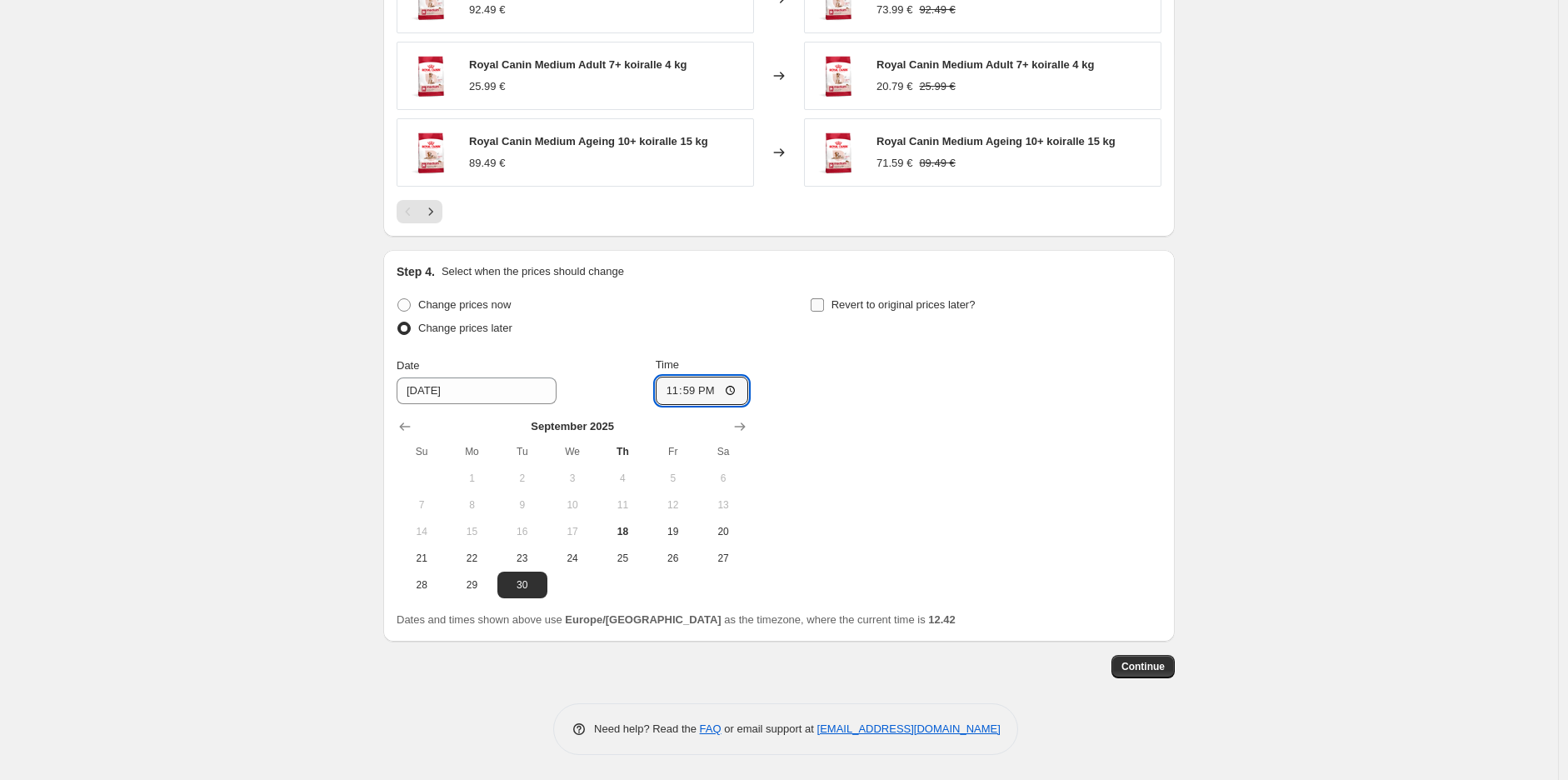
click at [824, 311] on input "Revert to original prices later?" at bounding box center [817, 305] width 13 height 13
checkbox input "true"
click at [1154, 432] on icon "Show next month, October 2025" at bounding box center [1153, 426] width 16 height 16
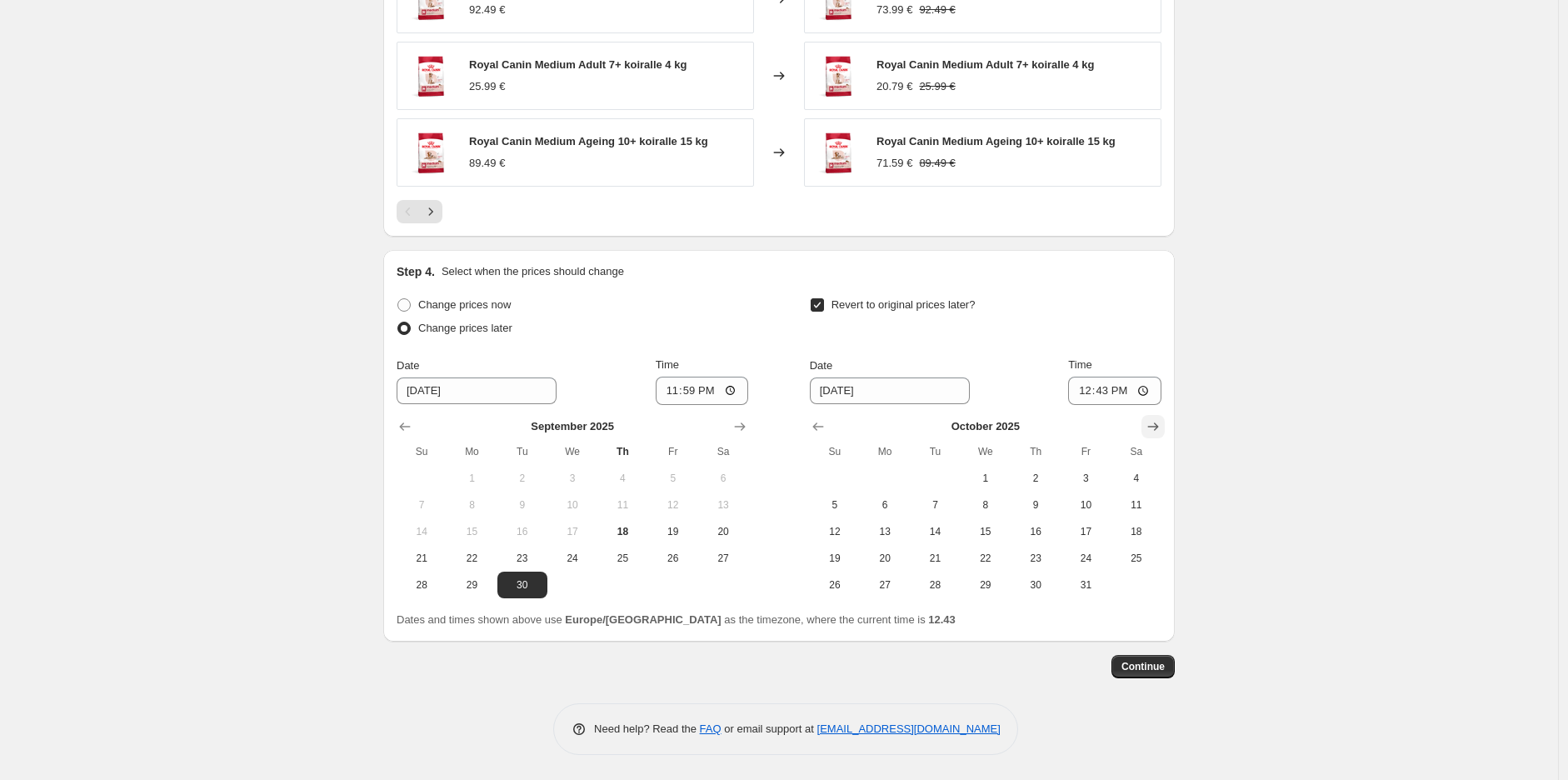
click at [1165, 428] on button "Show next month, November 2025" at bounding box center [1153, 426] width 23 height 23
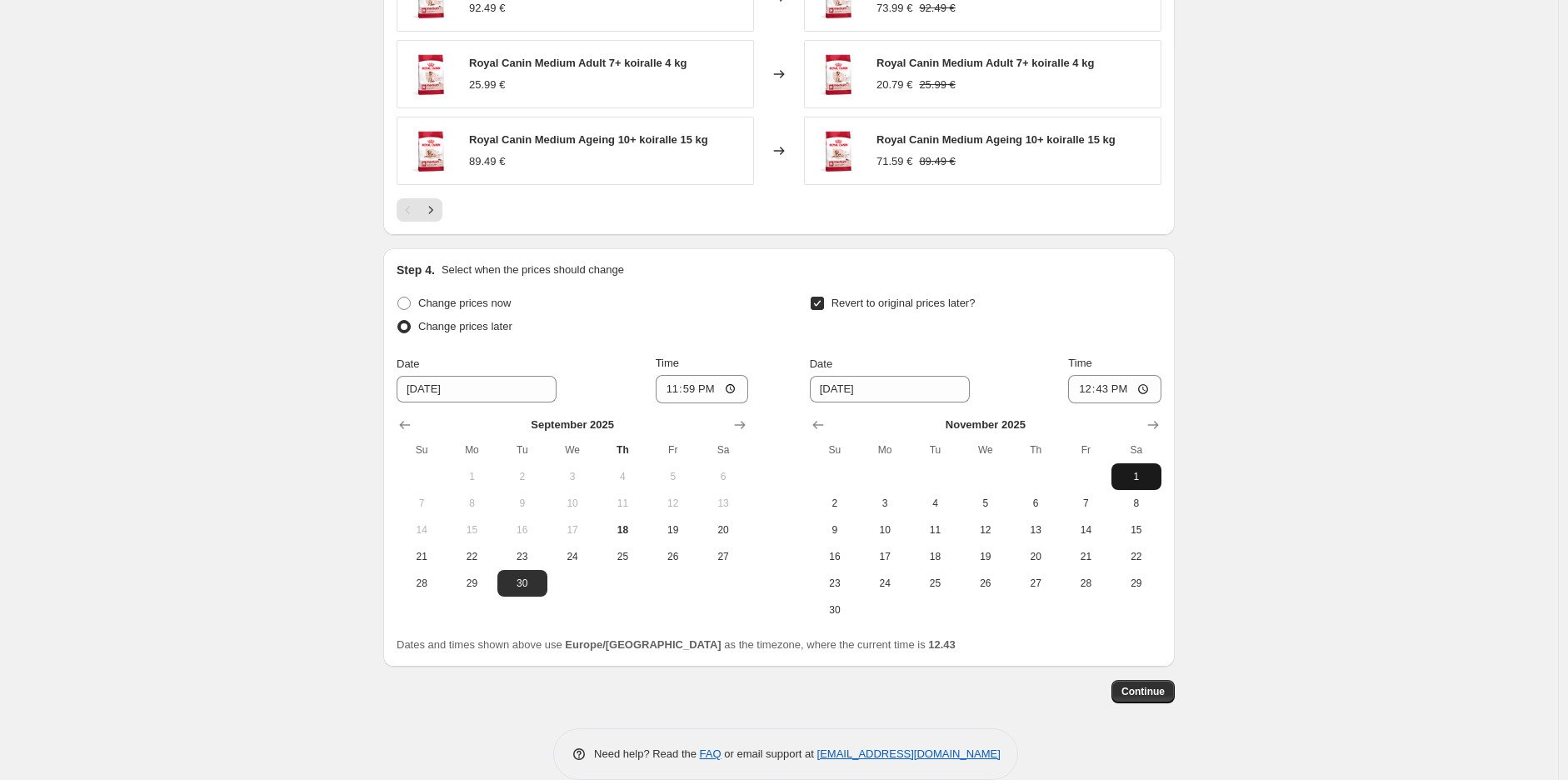
click at [1150, 474] on span "1" at bounding box center [1136, 476] width 36 height 13
type input "[DATE]"
click at [1109, 390] on input "12:43" at bounding box center [1114, 390] width 94 height 29
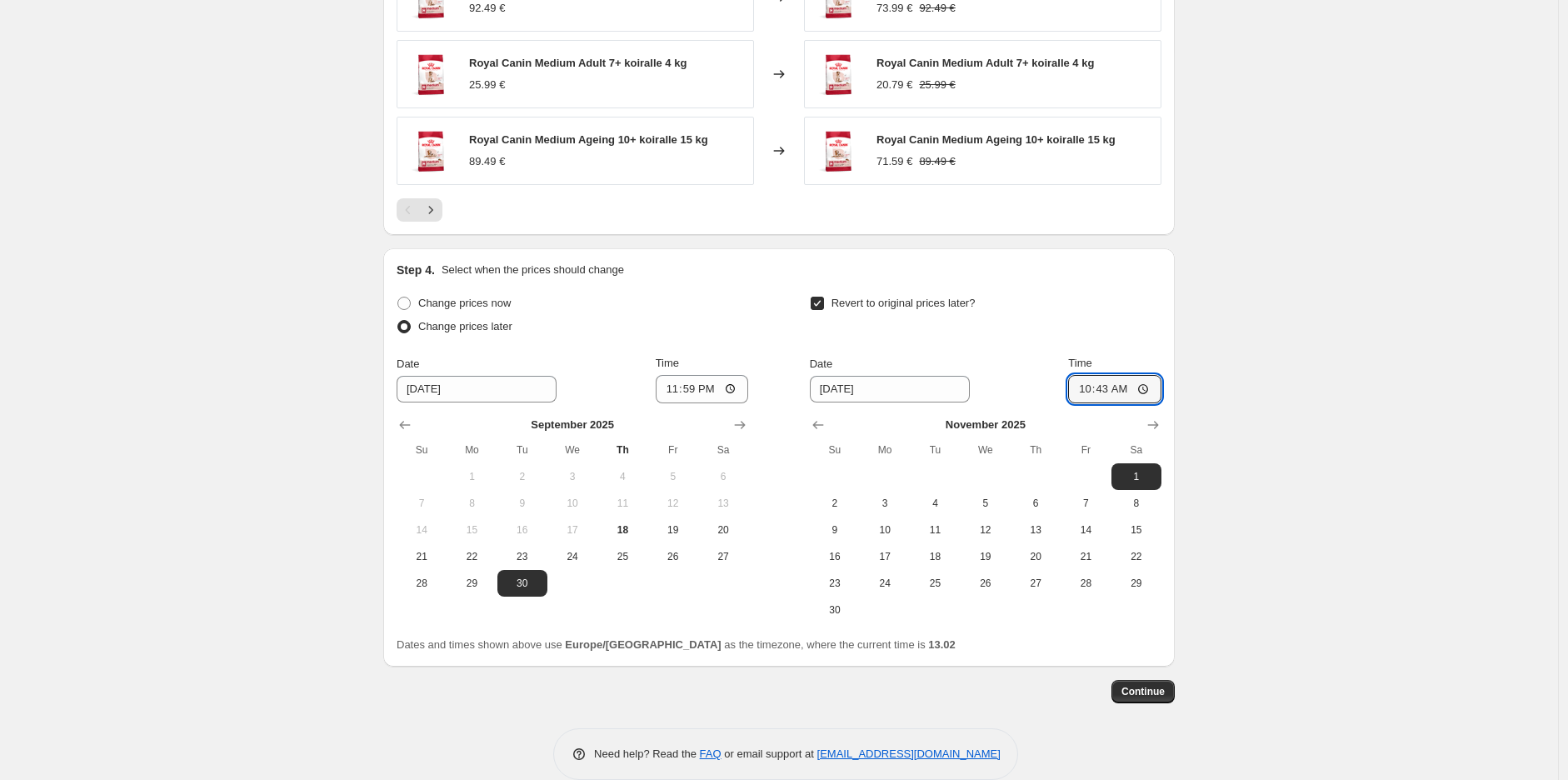
type input "10:00"
click at [1139, 690] on span "Continue" at bounding box center [1142, 691] width 43 height 13
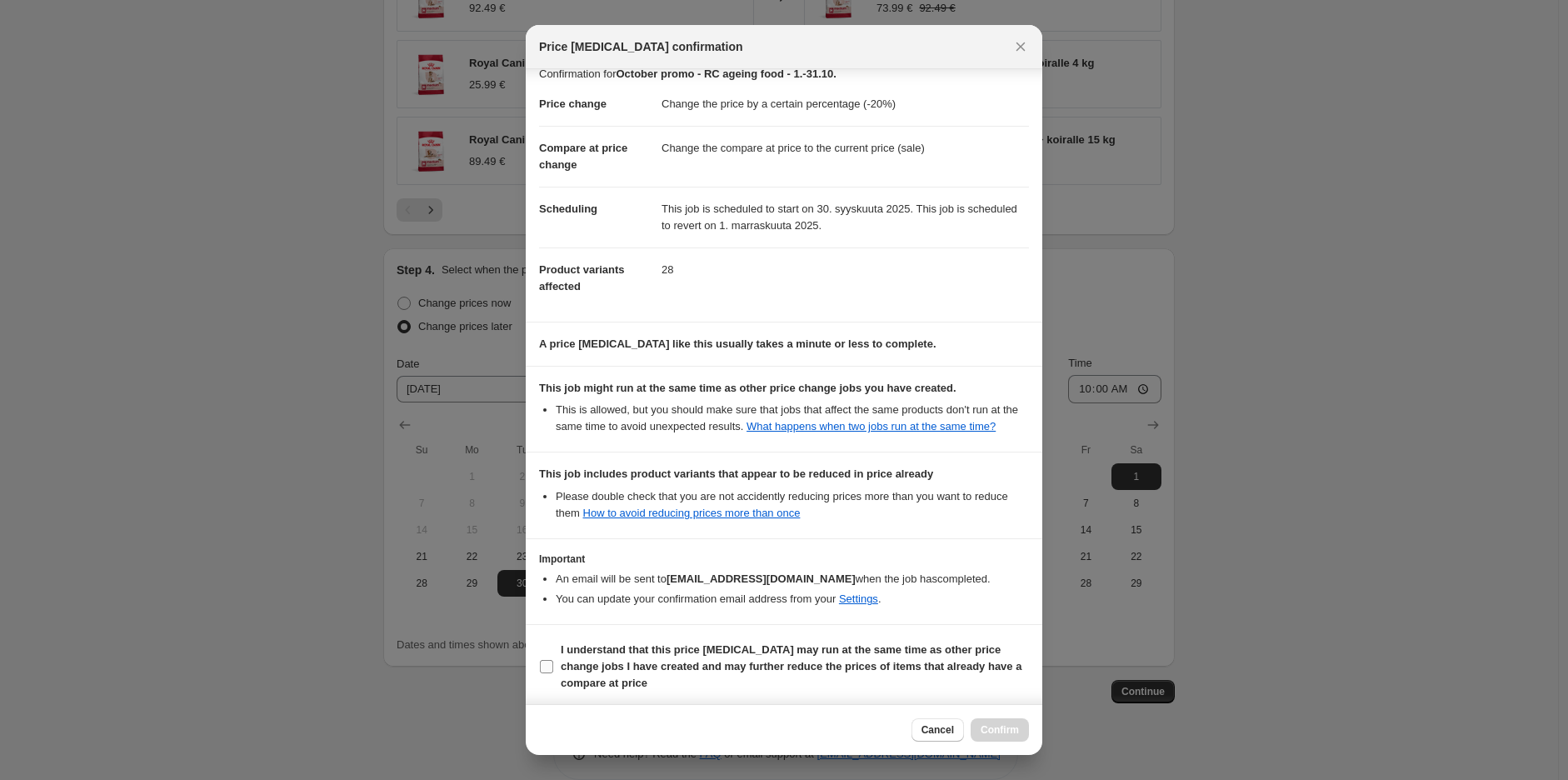
scroll to position [21, 0]
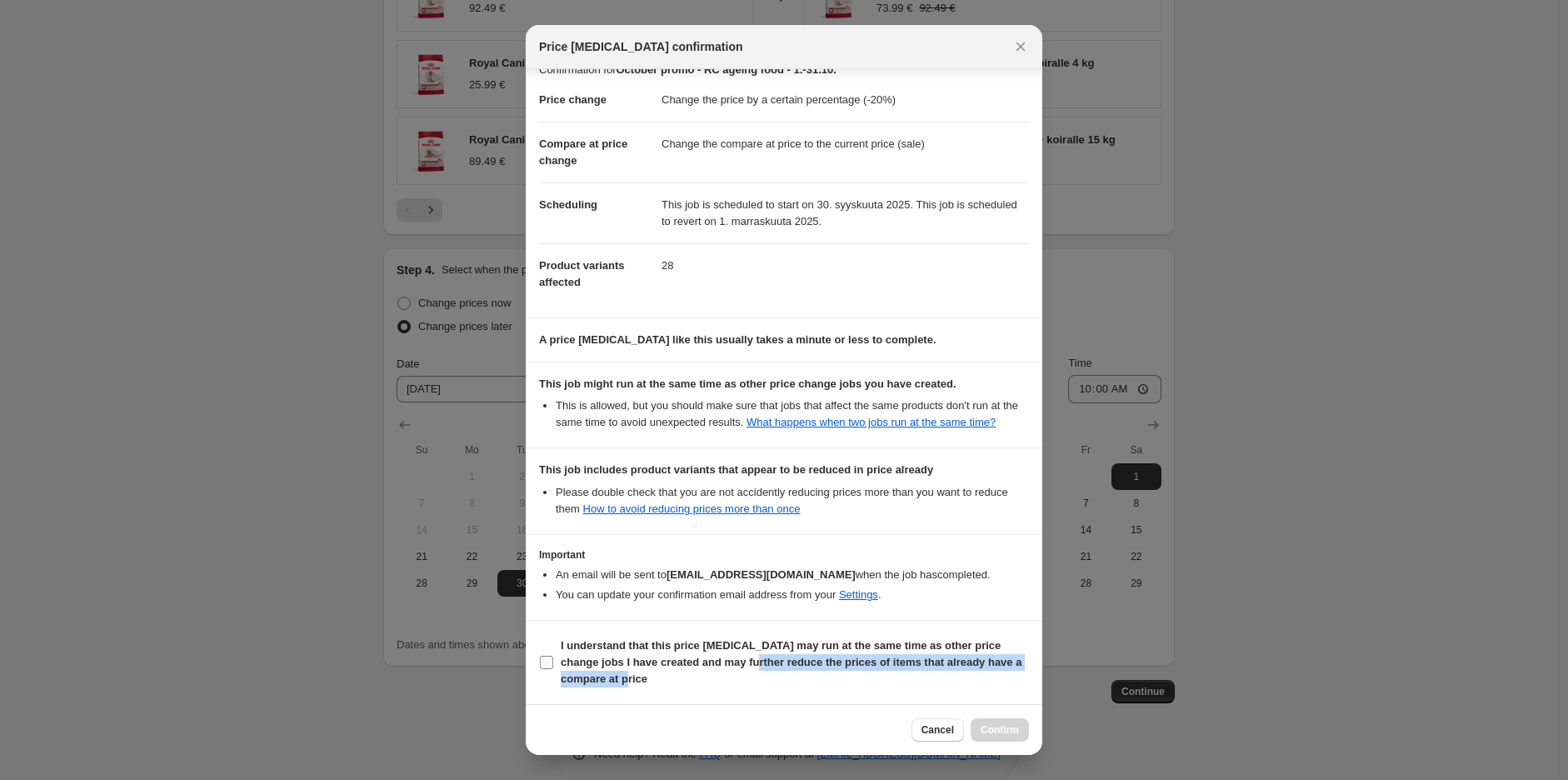
click at [735, 669] on span "I understand that this price [MEDICAL_DATA] may run at the same time as other p…" at bounding box center [795, 662] width 468 height 50
click at [794, 666] on b "I understand that this price [MEDICAL_DATA] may run at the same time as other p…" at bounding box center [791, 662] width 460 height 46
click at [553, 666] on input "I understand that this price [MEDICAL_DATA] may run at the same time as other p…" at bounding box center [546, 663] width 13 height 13
checkbox input "true"
click at [998, 728] on span "Confirm" at bounding box center [1000, 729] width 38 height 13
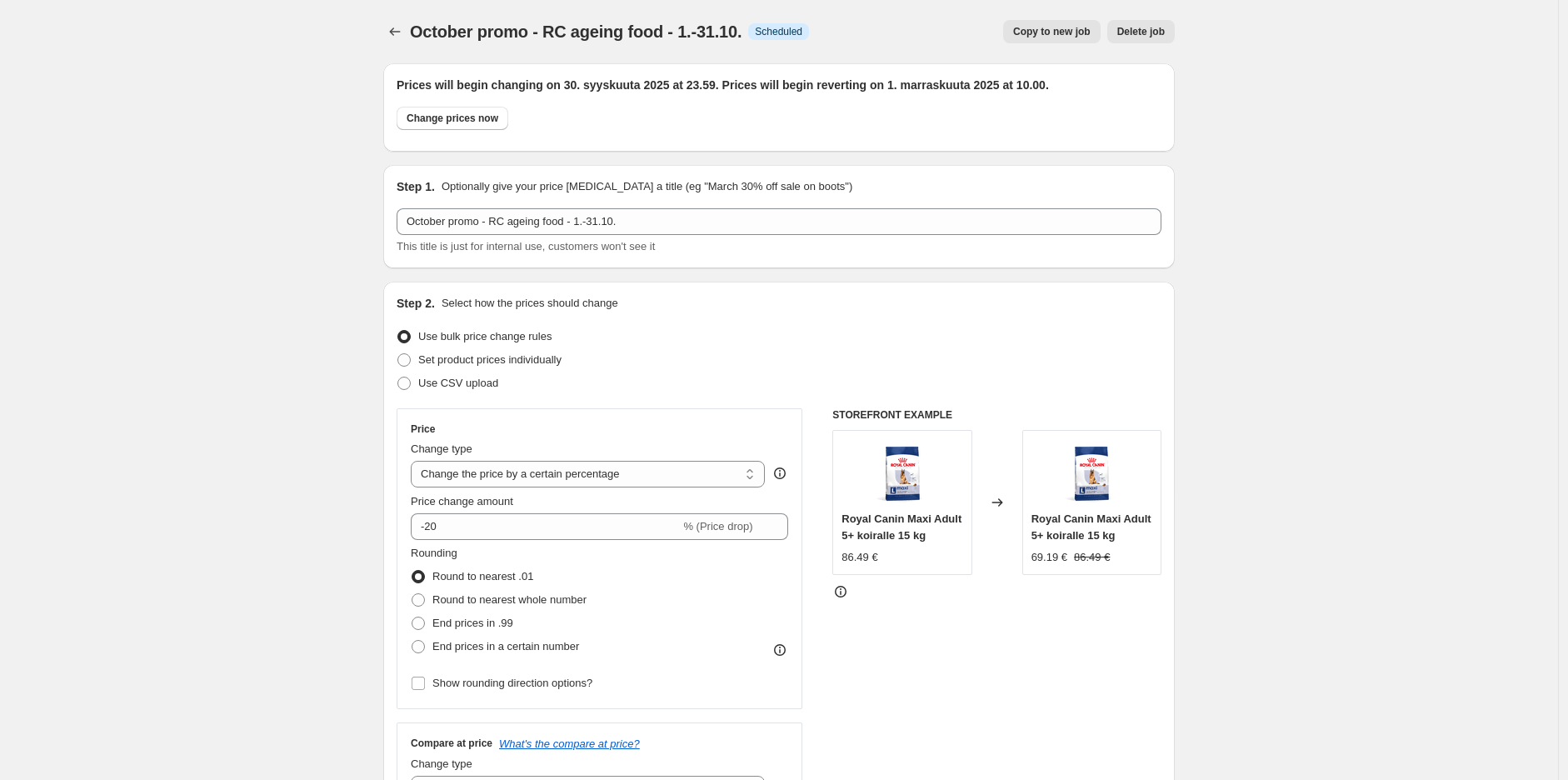
scroll to position [1360, 0]
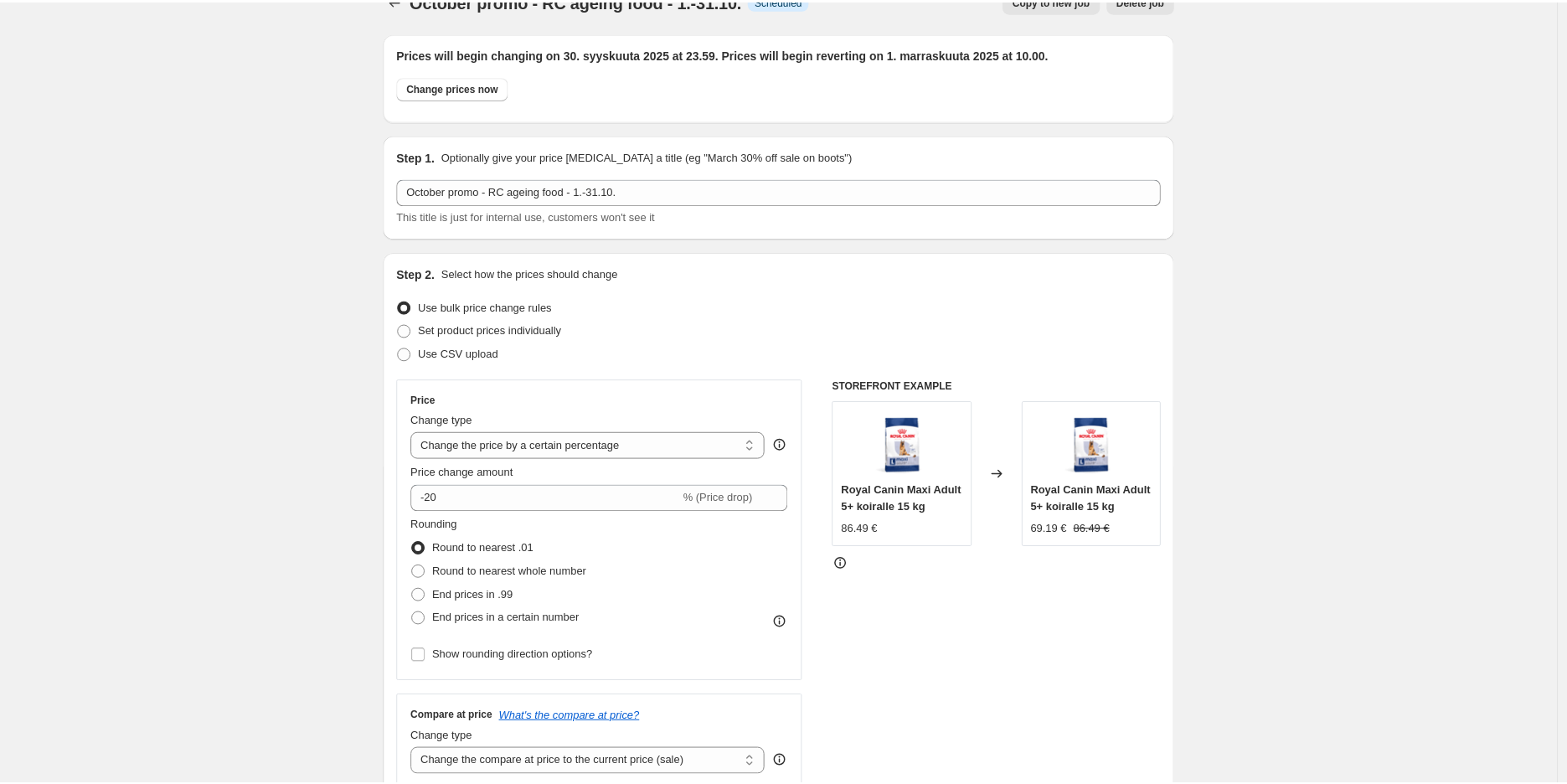
scroll to position [0, 0]
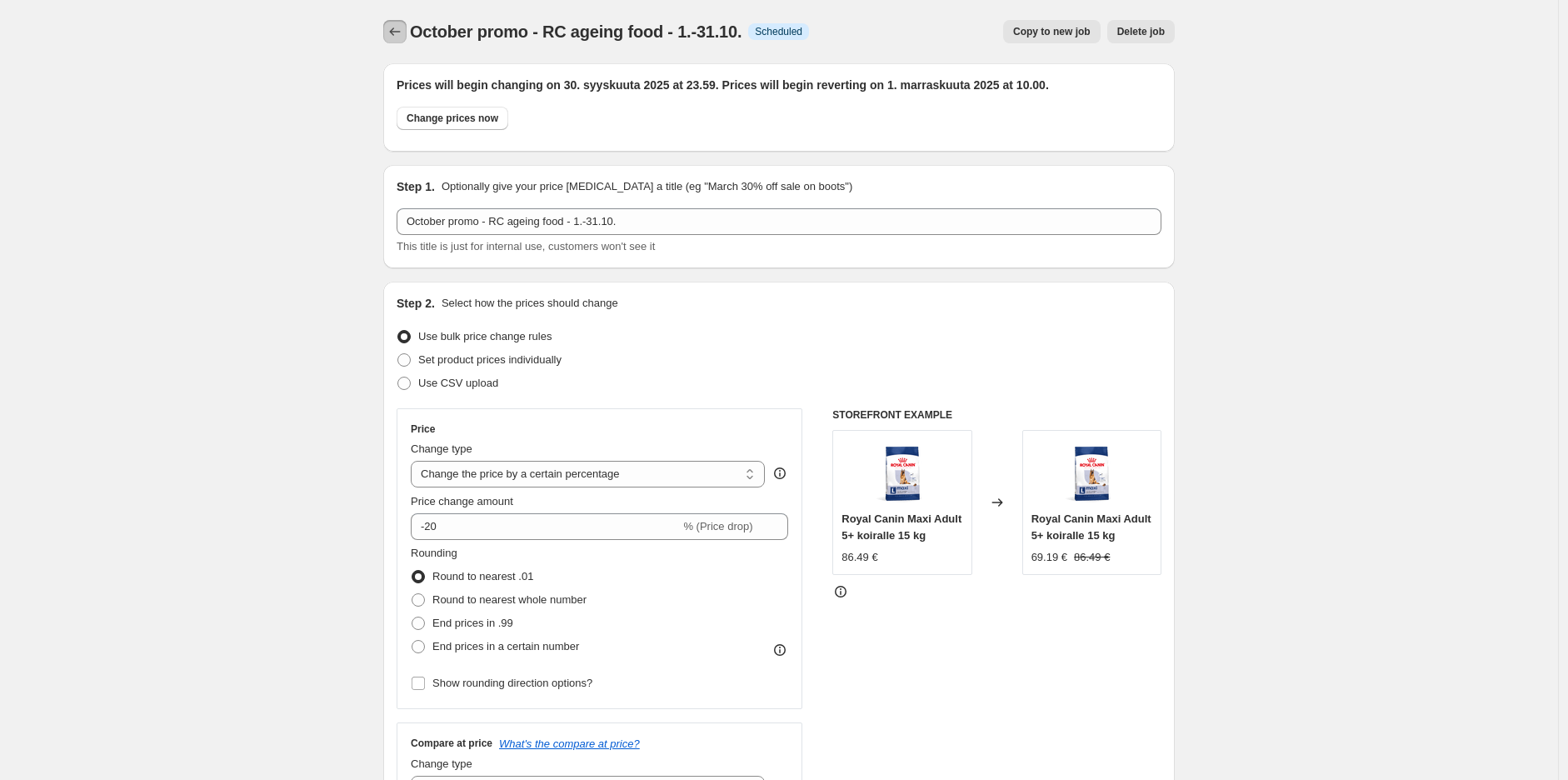
click at [392, 32] on icon "Price change jobs" at bounding box center [394, 31] width 16 height 16
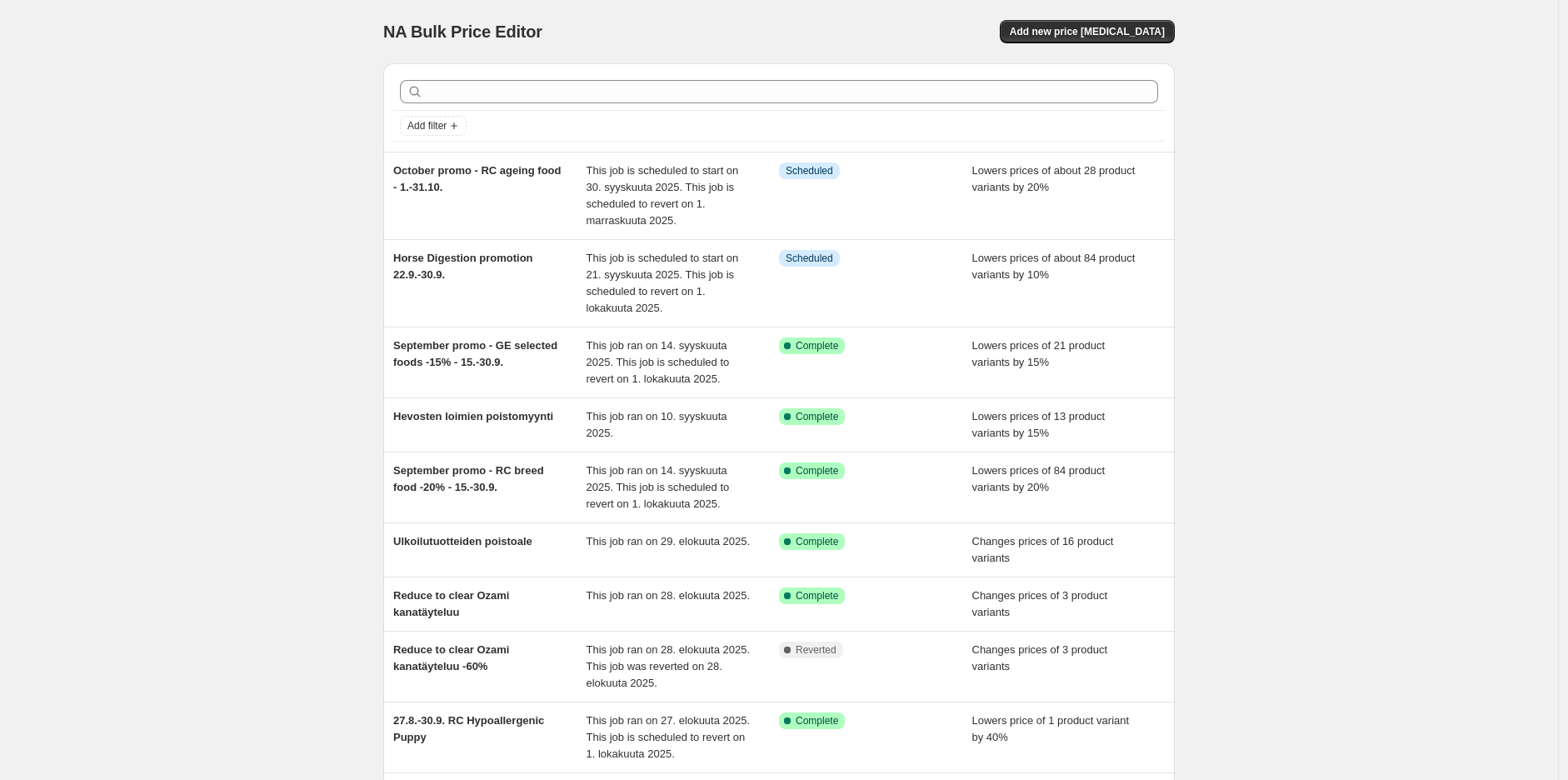
click at [1426, 342] on div "NA Bulk Price Editor. This page is ready NA Bulk Price Editor Add new price [ME…" at bounding box center [778, 504] width 1557 height 1008
